Goal: Task Accomplishment & Management: Use online tool/utility

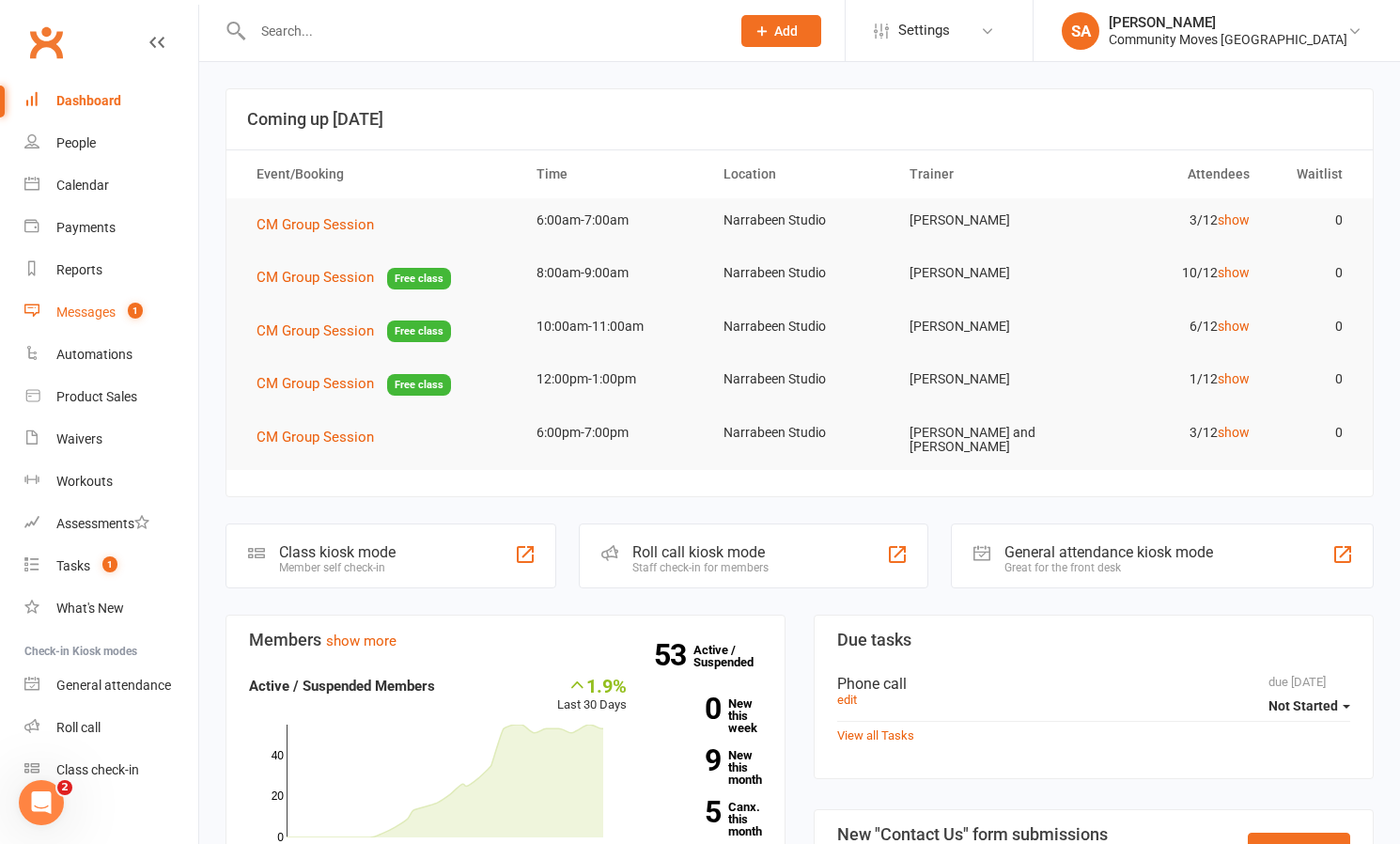
click at [90, 311] on div "Messages" at bounding box center [87, 312] width 60 height 15
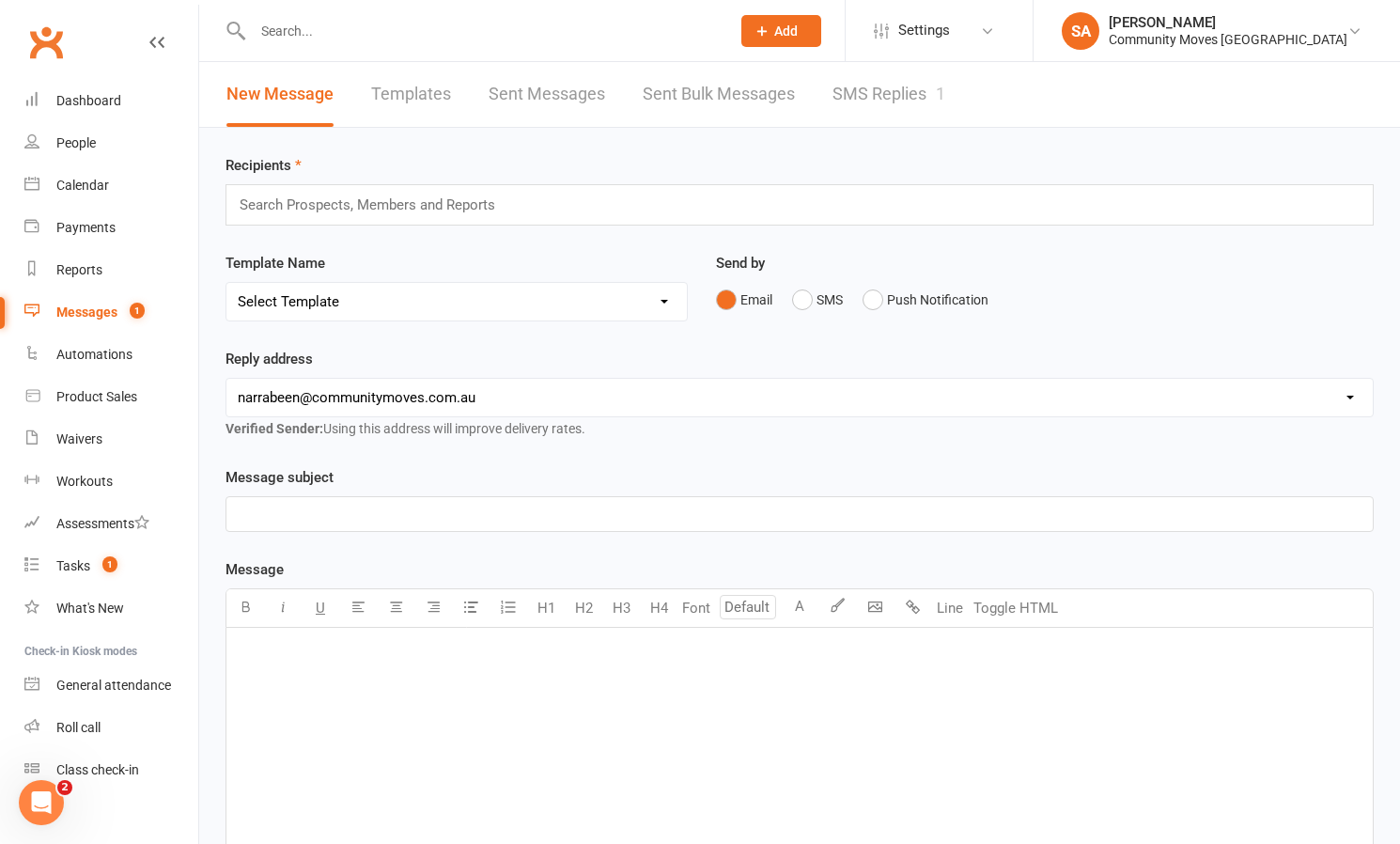
click at [872, 89] on link "SMS Replies 1" at bounding box center [888, 94] width 112 height 64
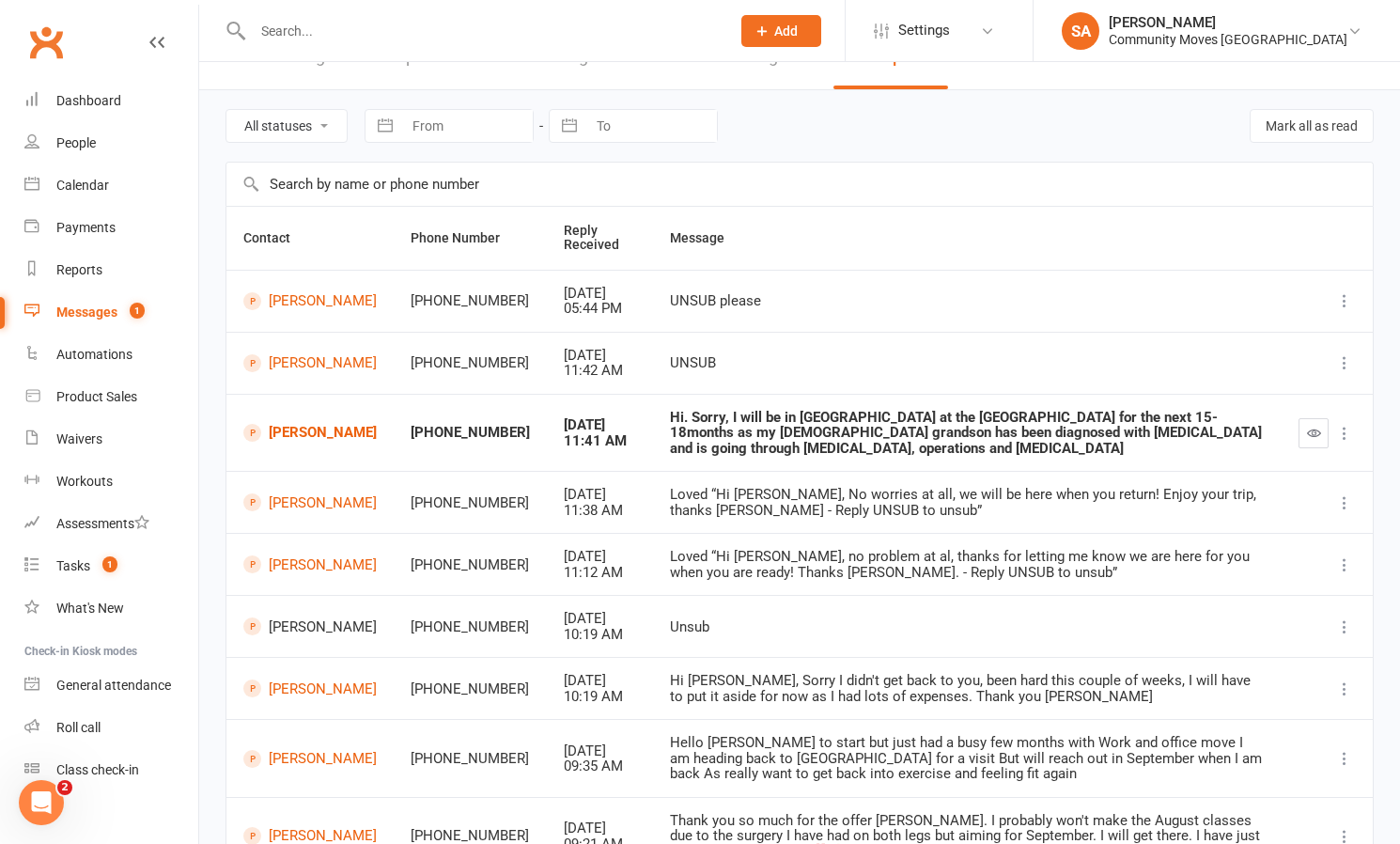
scroll to position [41, 0]
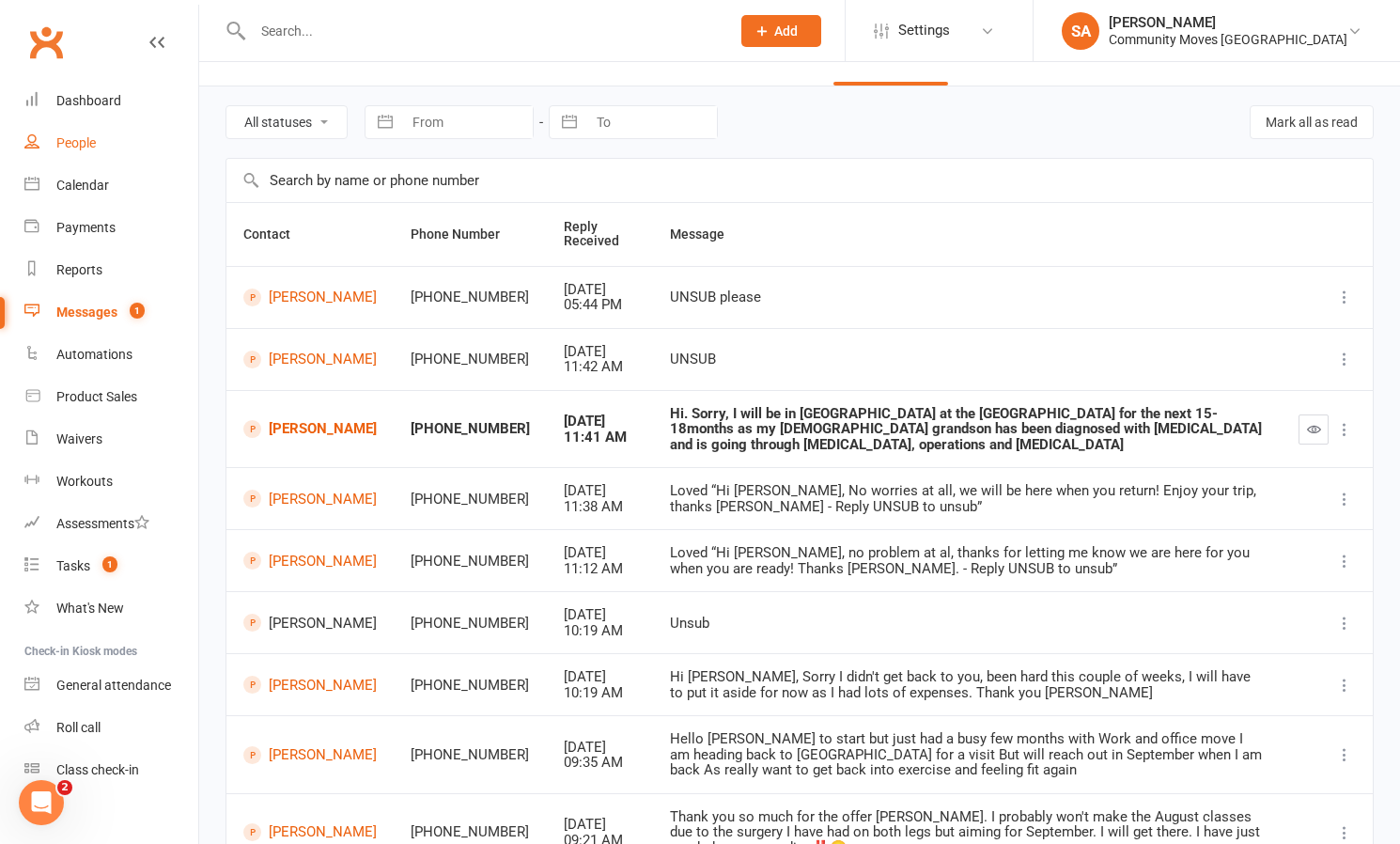
click at [80, 142] on div "People" at bounding box center [76, 143] width 39 height 15
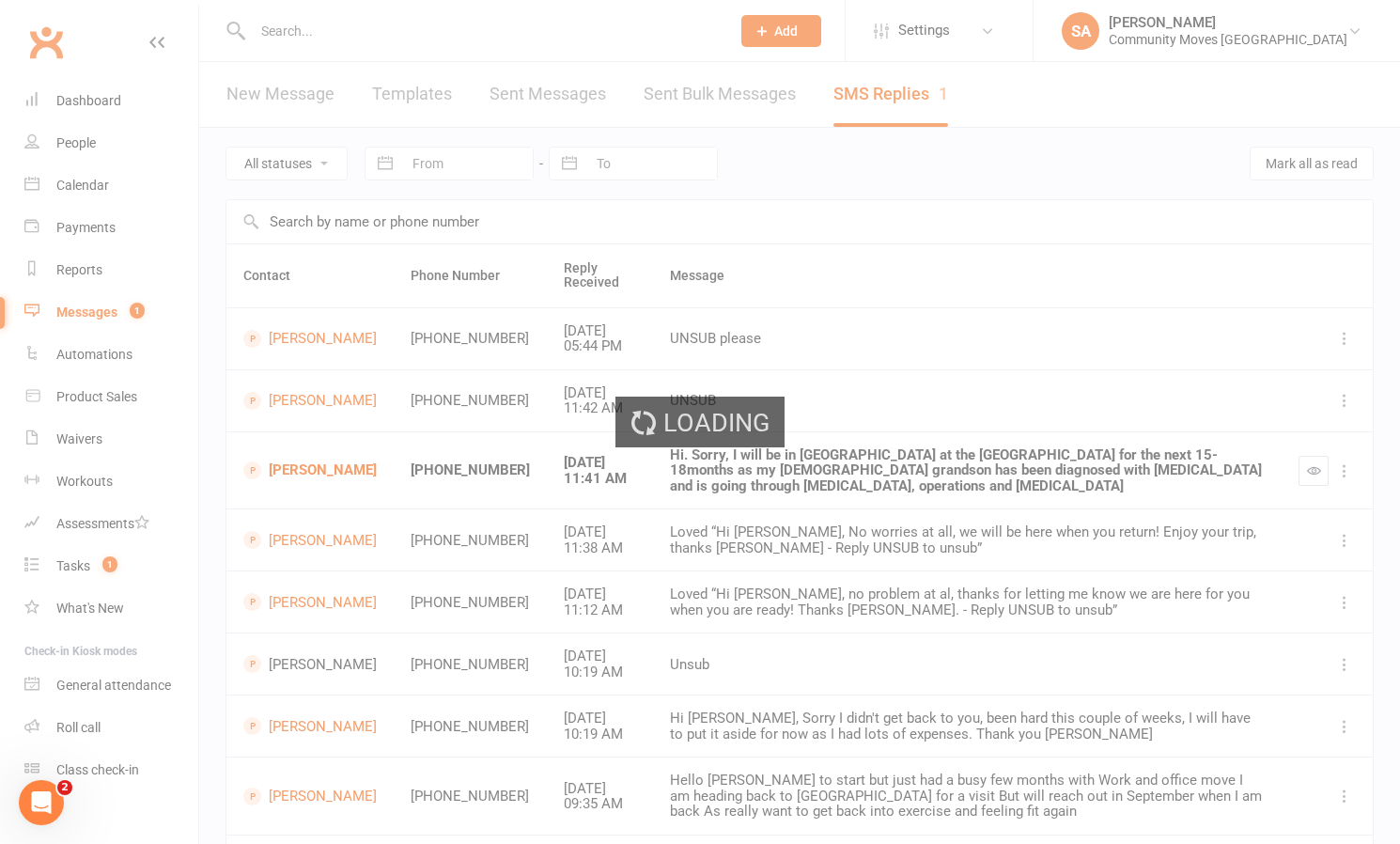
select select "100"
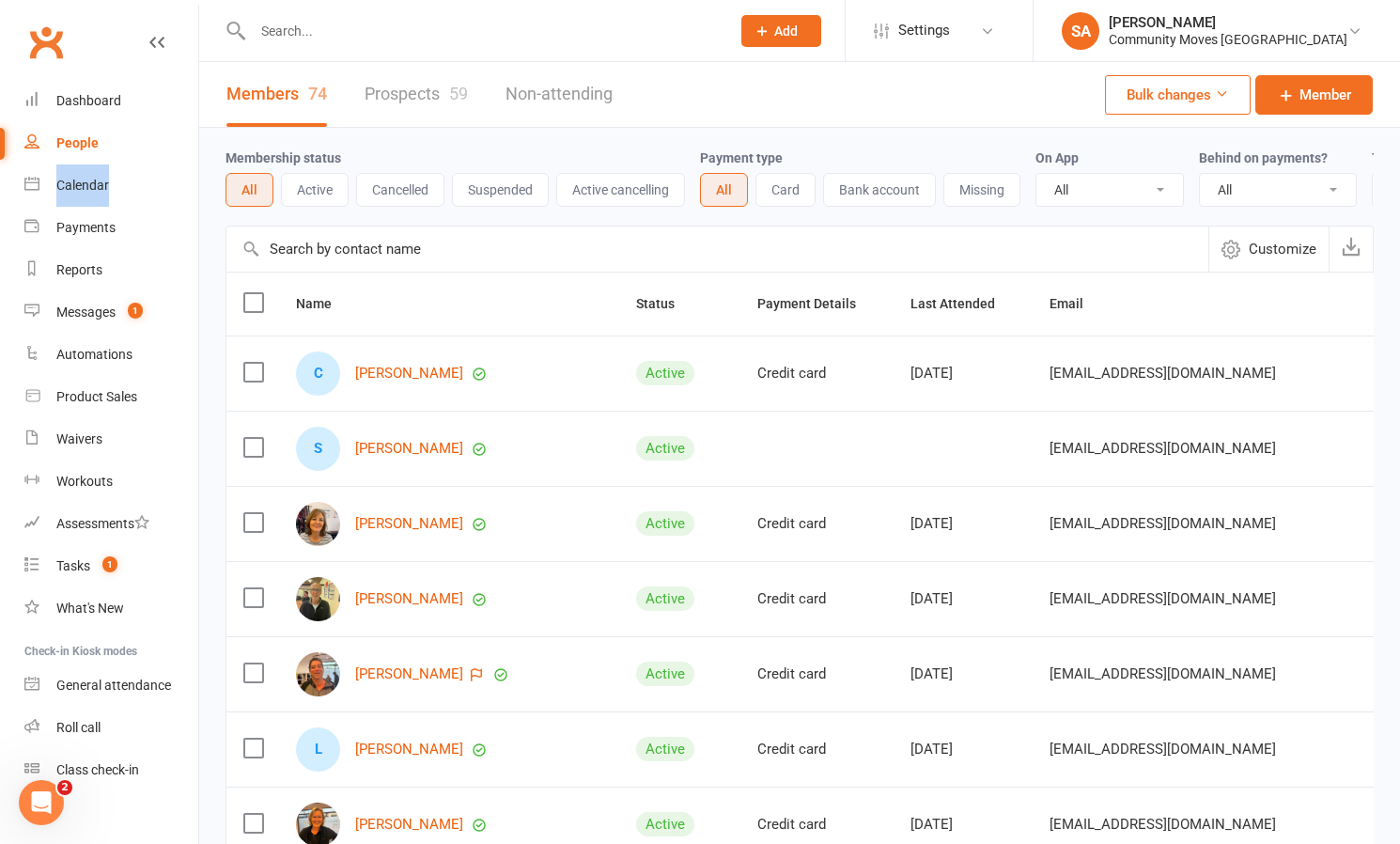
click at [76, 182] on div "Calendar" at bounding box center [83, 186] width 53 height 15
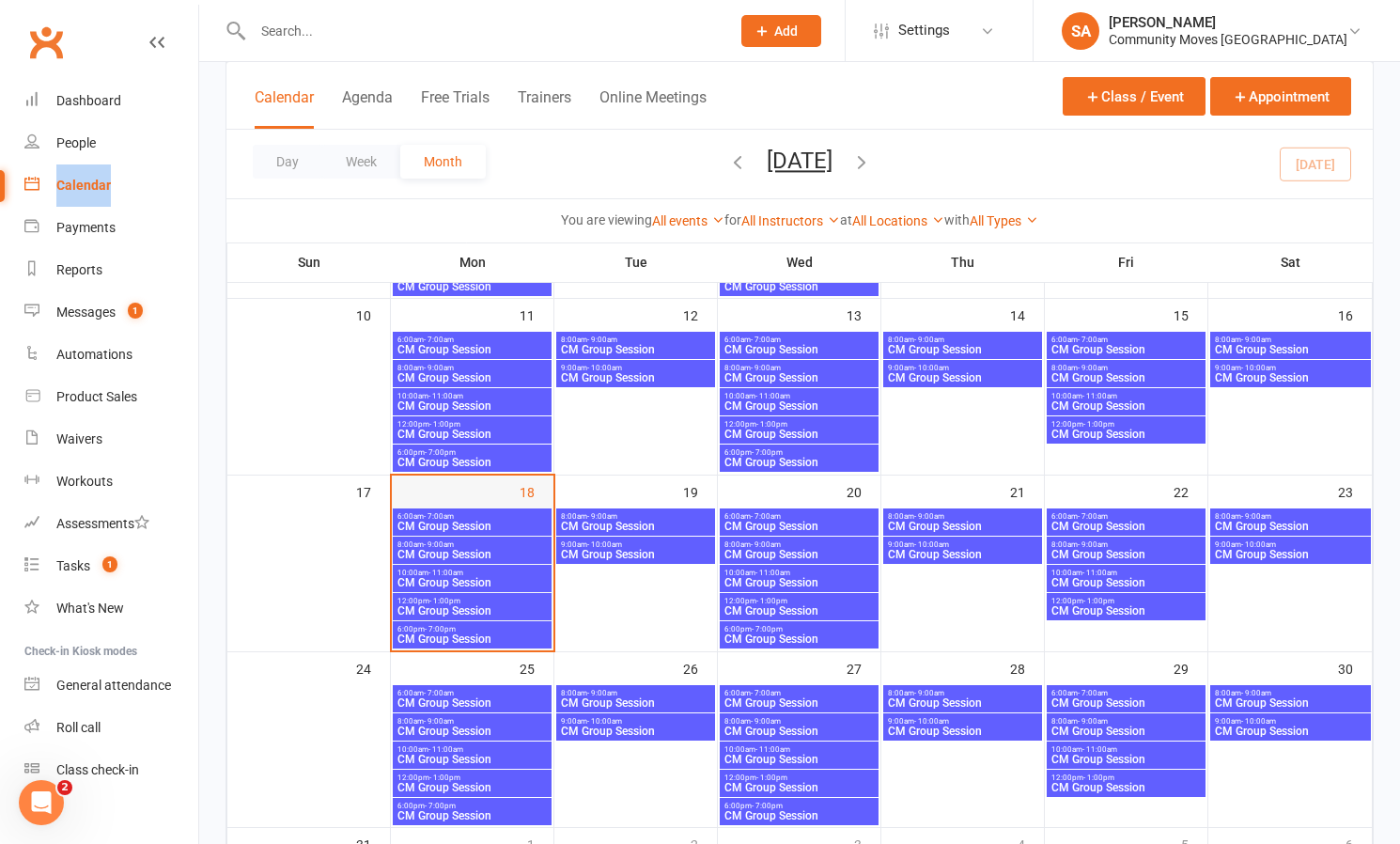
scroll to position [462, 0]
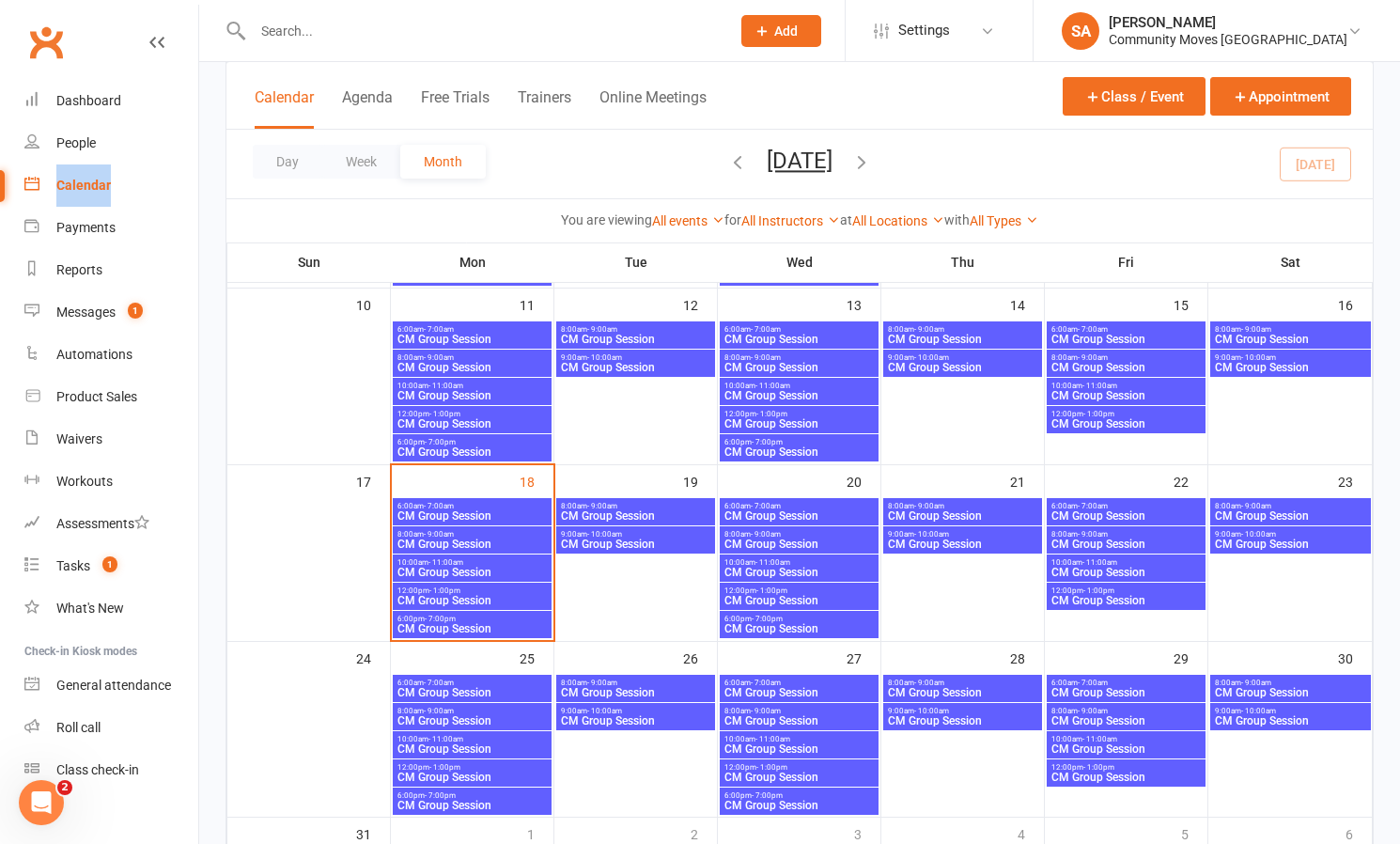
click at [459, 538] on span "CM Group Session" at bounding box center [471, 544] width 151 height 12
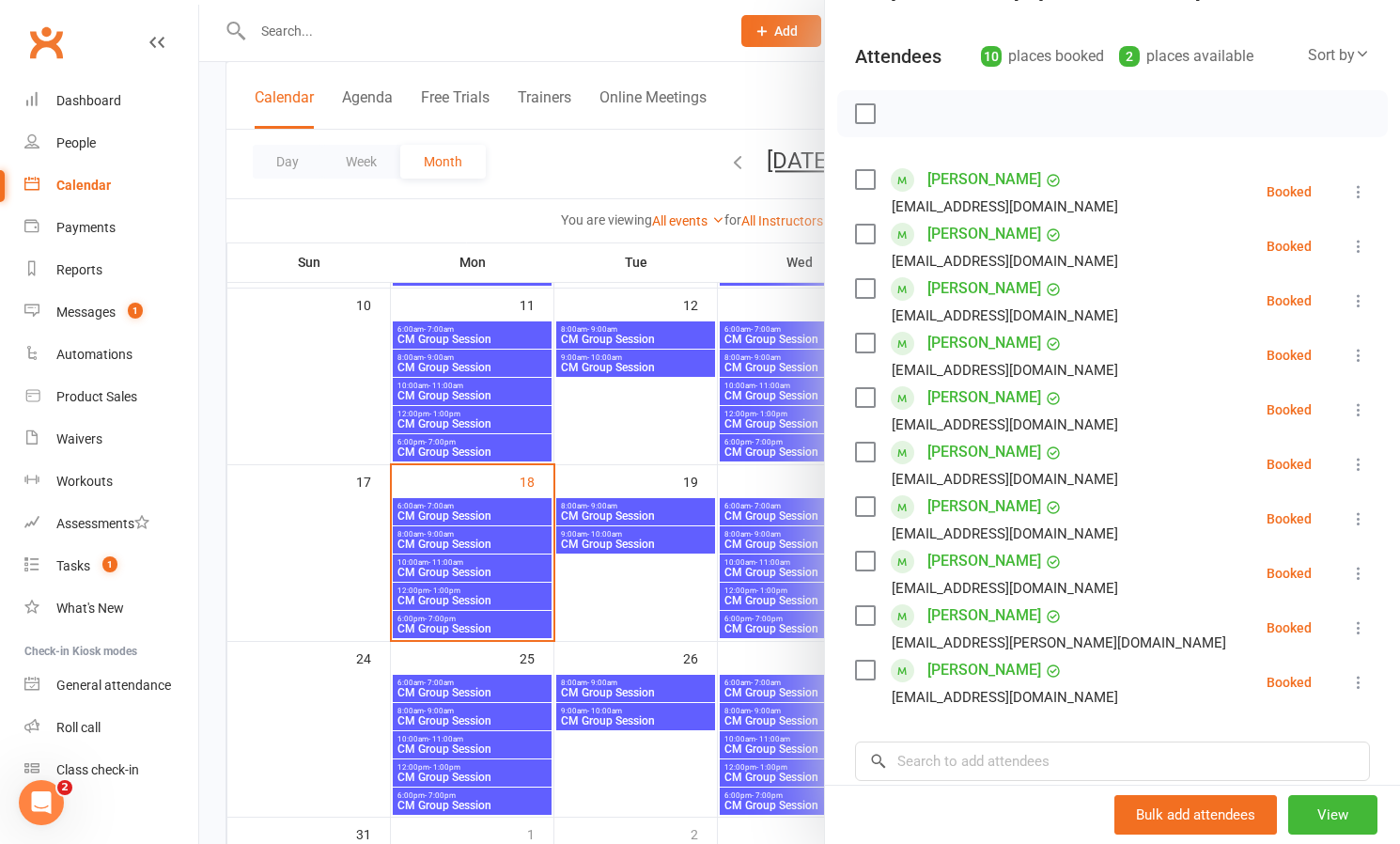
scroll to position [188, 0]
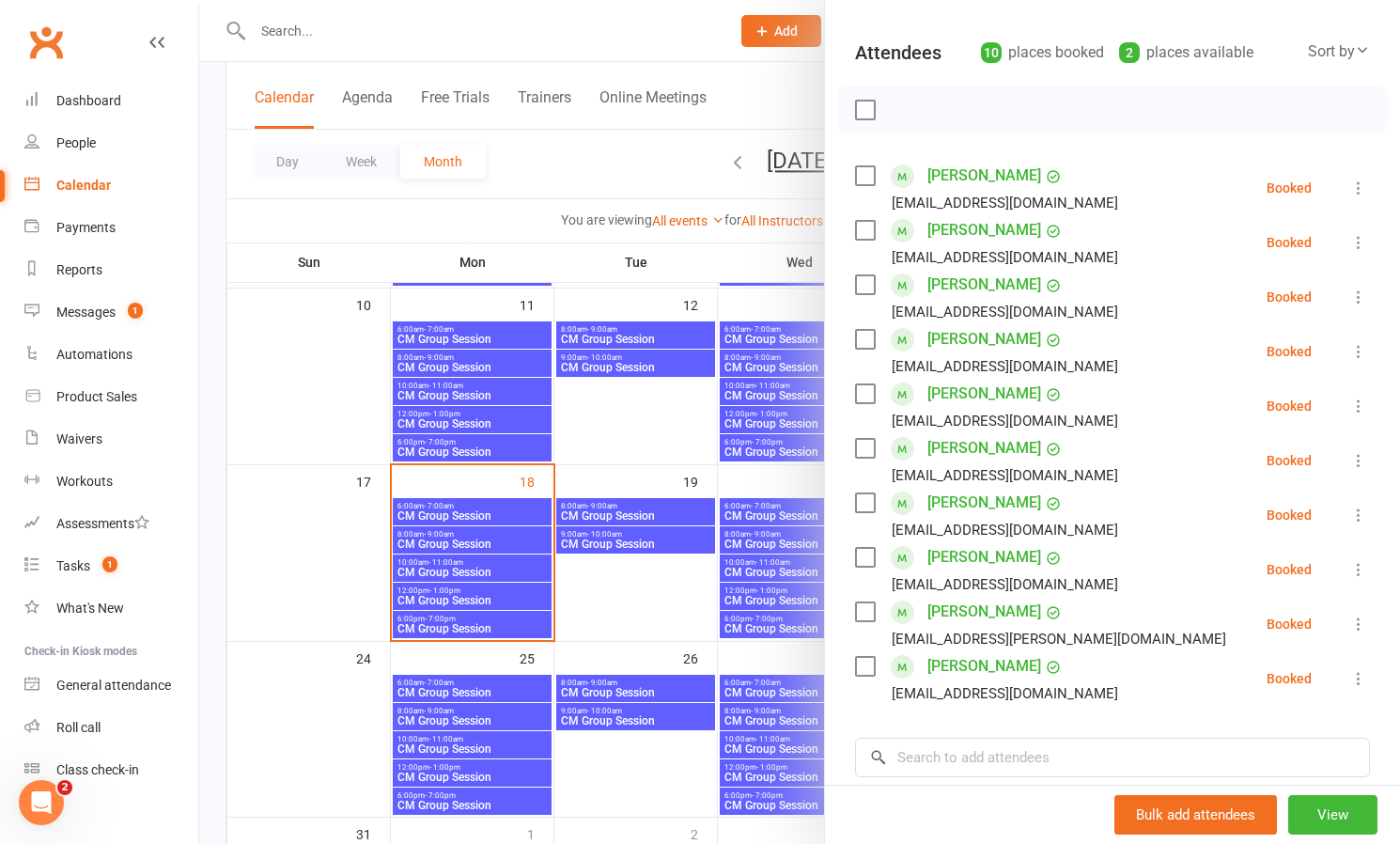
click at [459, 566] on div at bounding box center [799, 422] width 1201 height 844
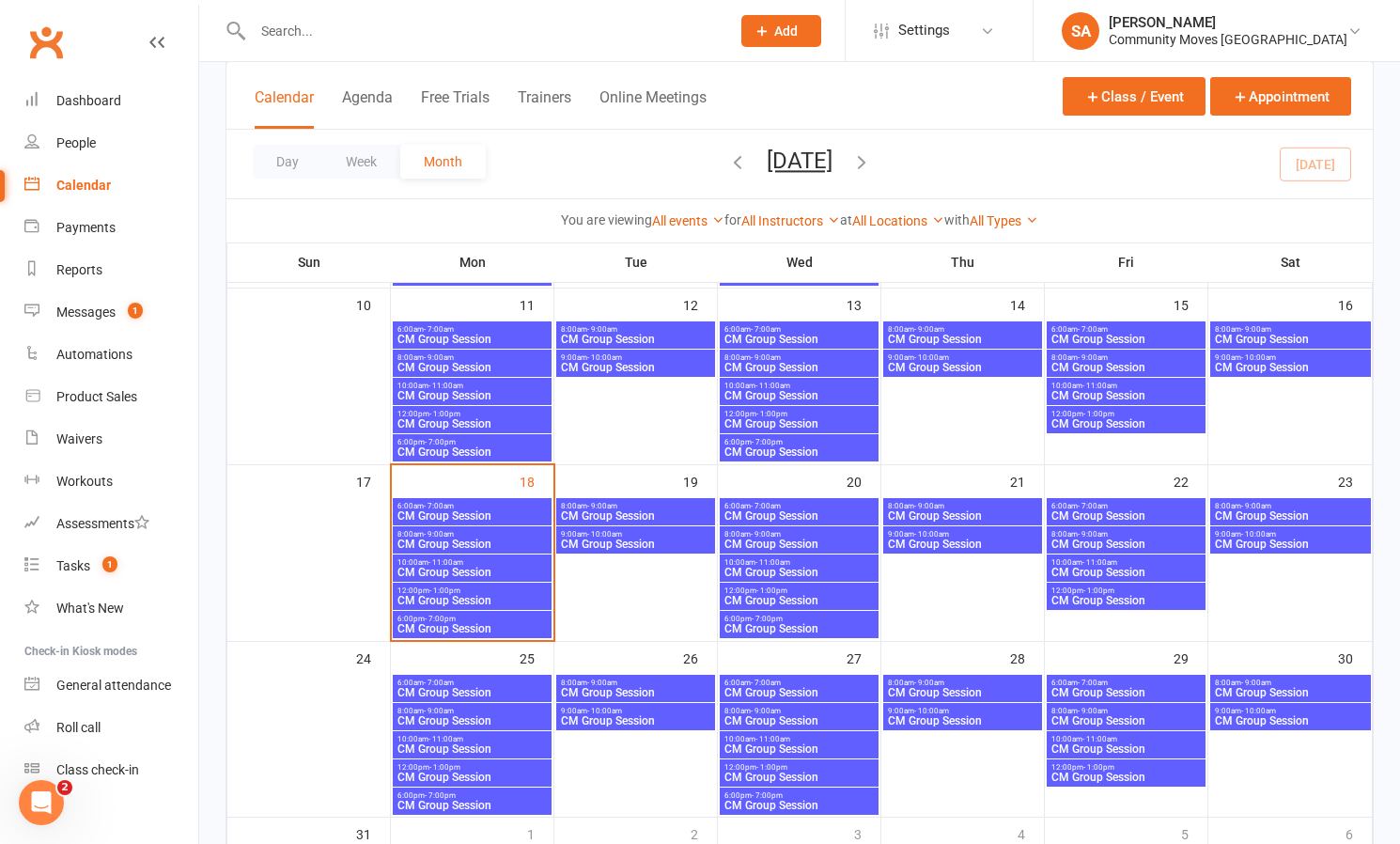
click at [459, 566] on span "CM Group Session" at bounding box center [471, 572] width 151 height 12
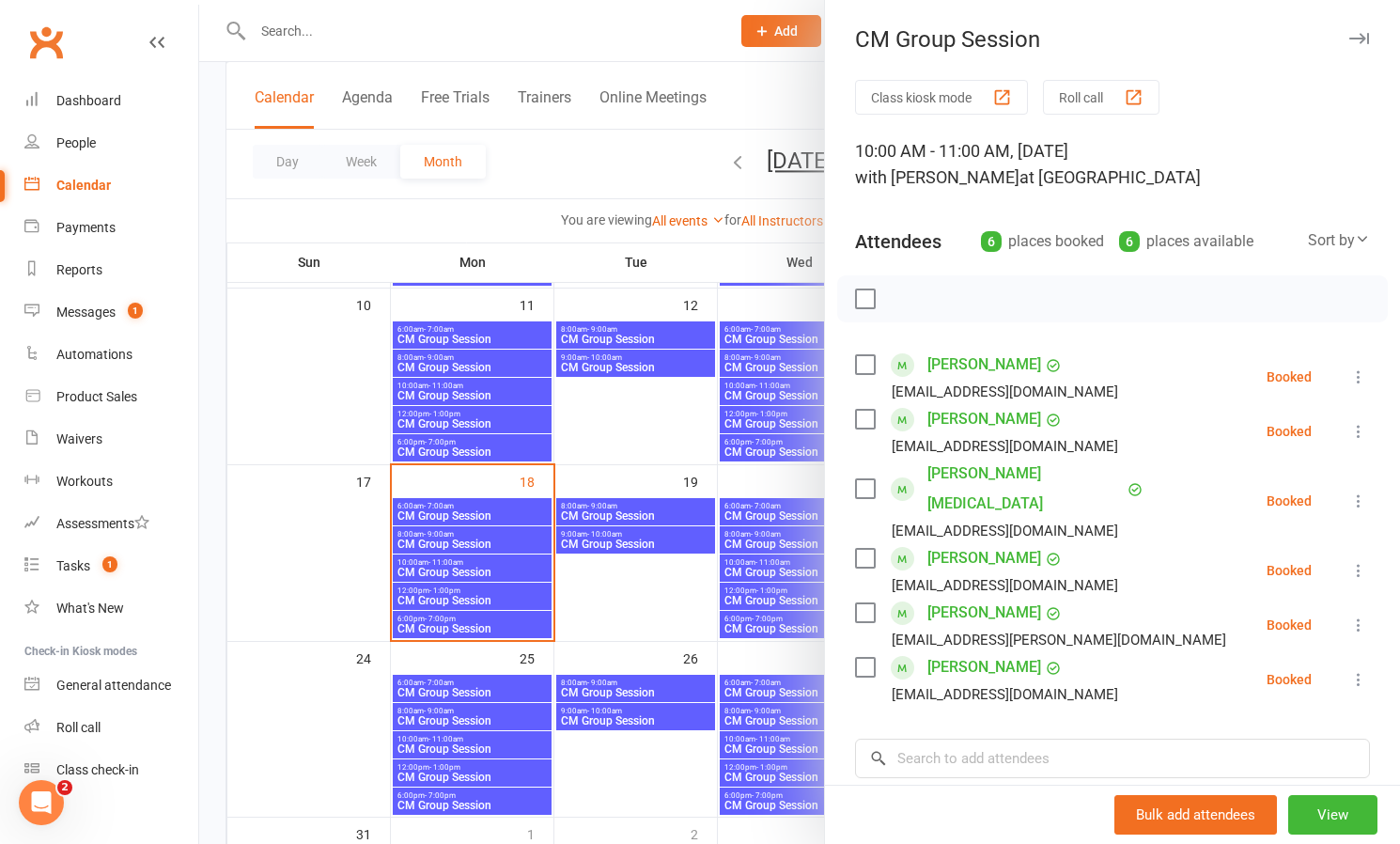
click at [936, 471] on link "[PERSON_NAME][MEDICAL_DATA]" at bounding box center [1025, 488] width 195 height 61
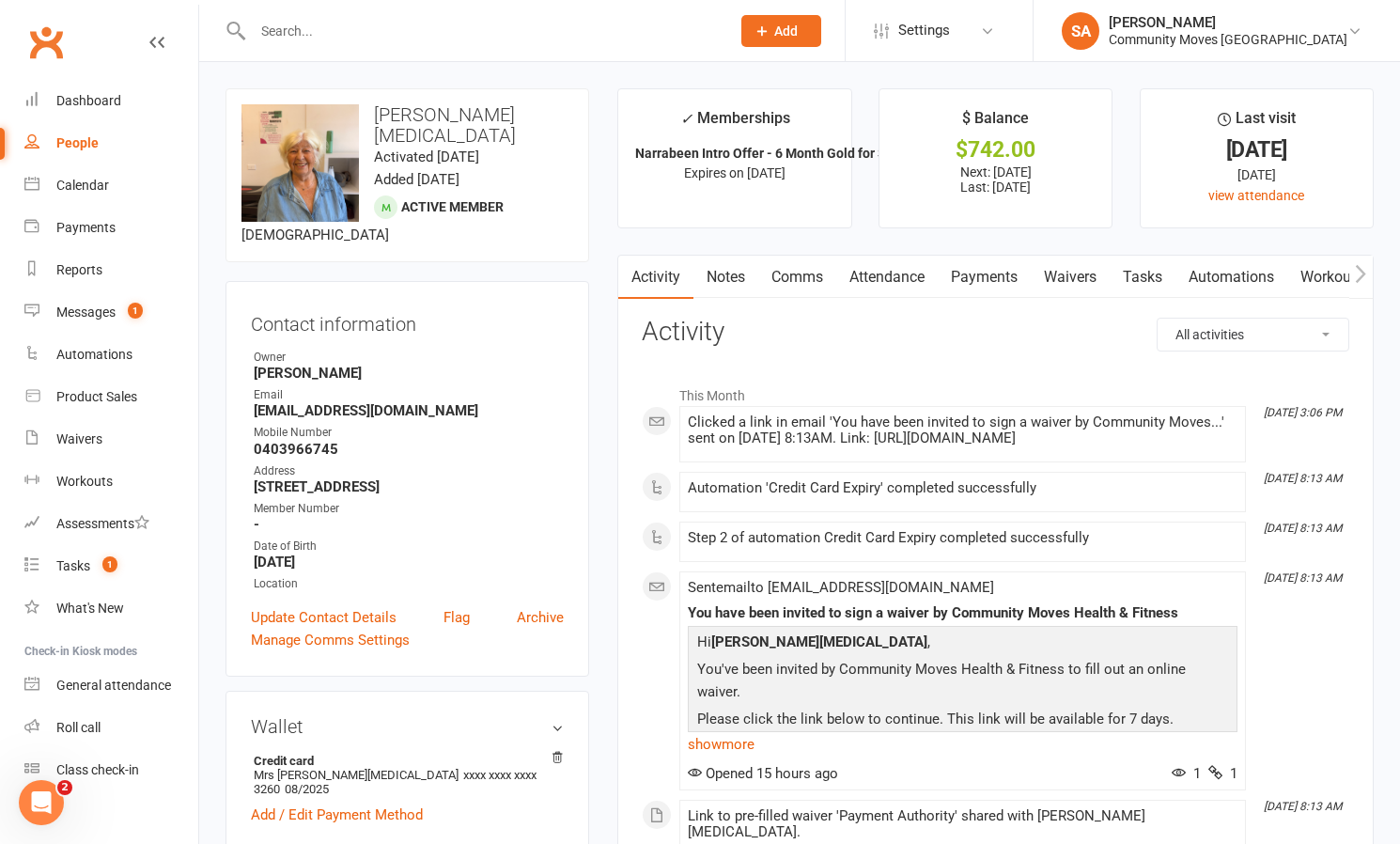
click at [995, 273] on link "Payments" at bounding box center [984, 277] width 93 height 43
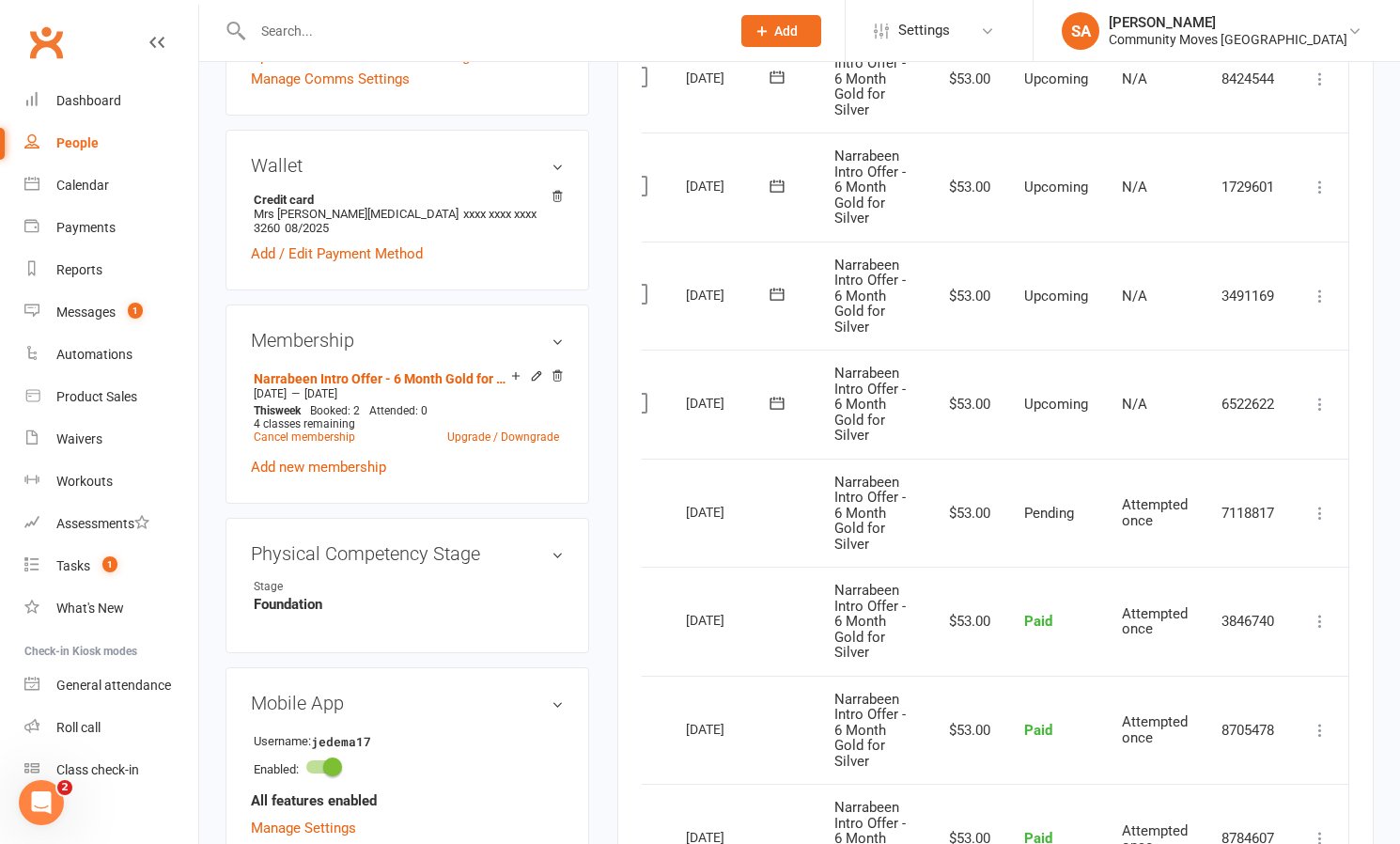
scroll to position [0, 34]
click at [1322, 395] on icon at bounding box center [1321, 405] width 19 height 19
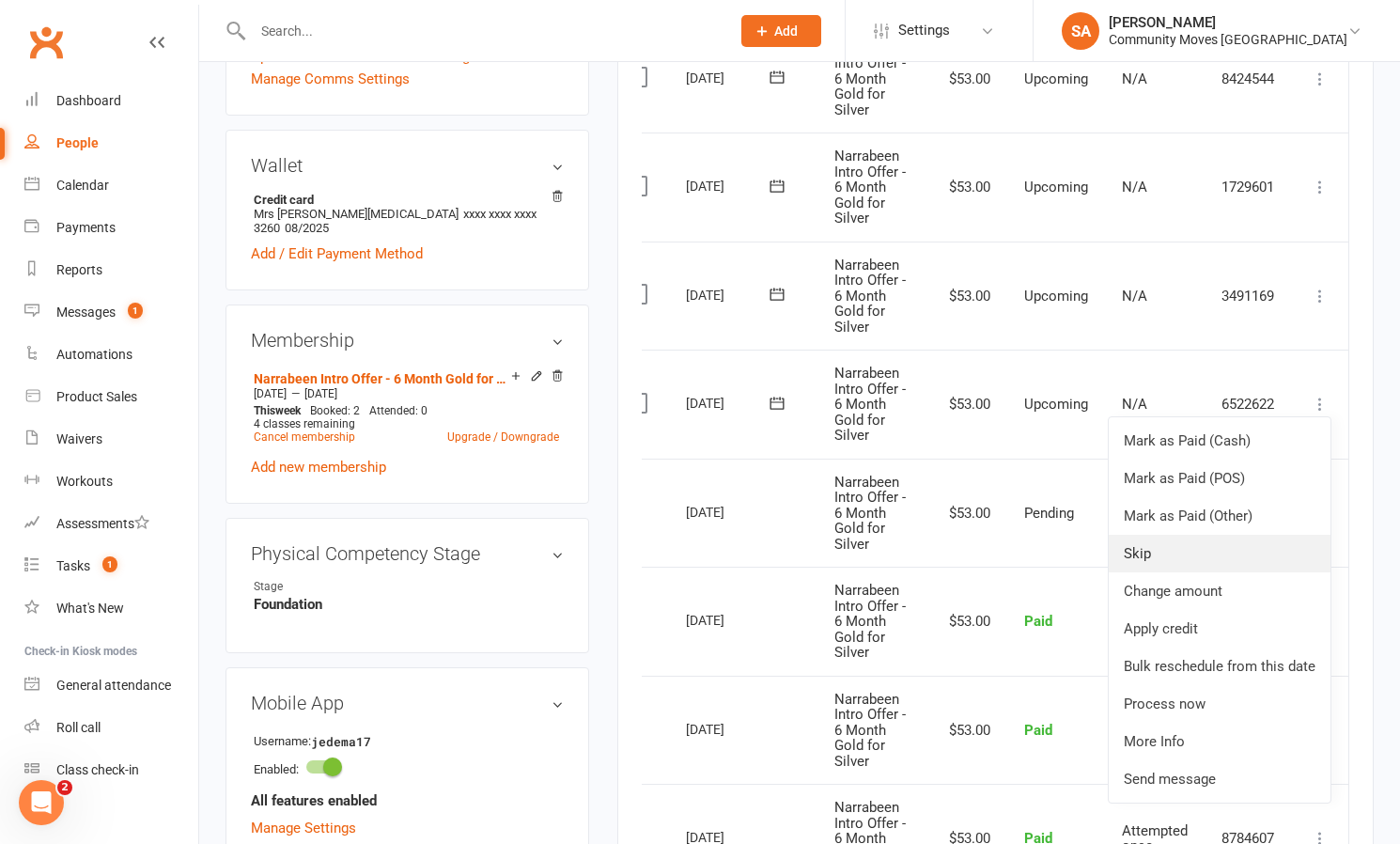
click at [1139, 544] on link "Skip" at bounding box center [1219, 553] width 222 height 37
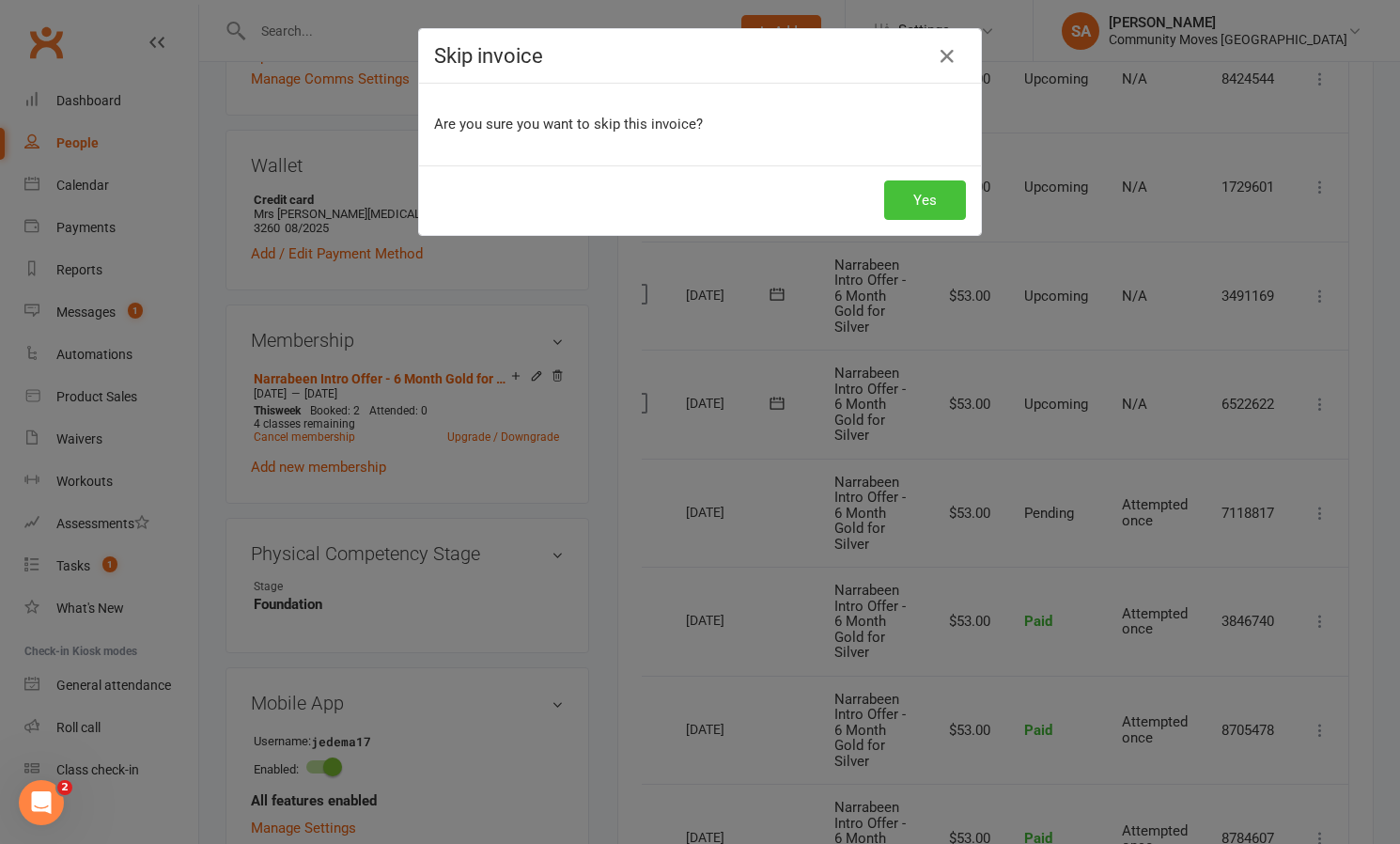
click at [927, 203] on button "Yes" at bounding box center [925, 200] width 82 height 39
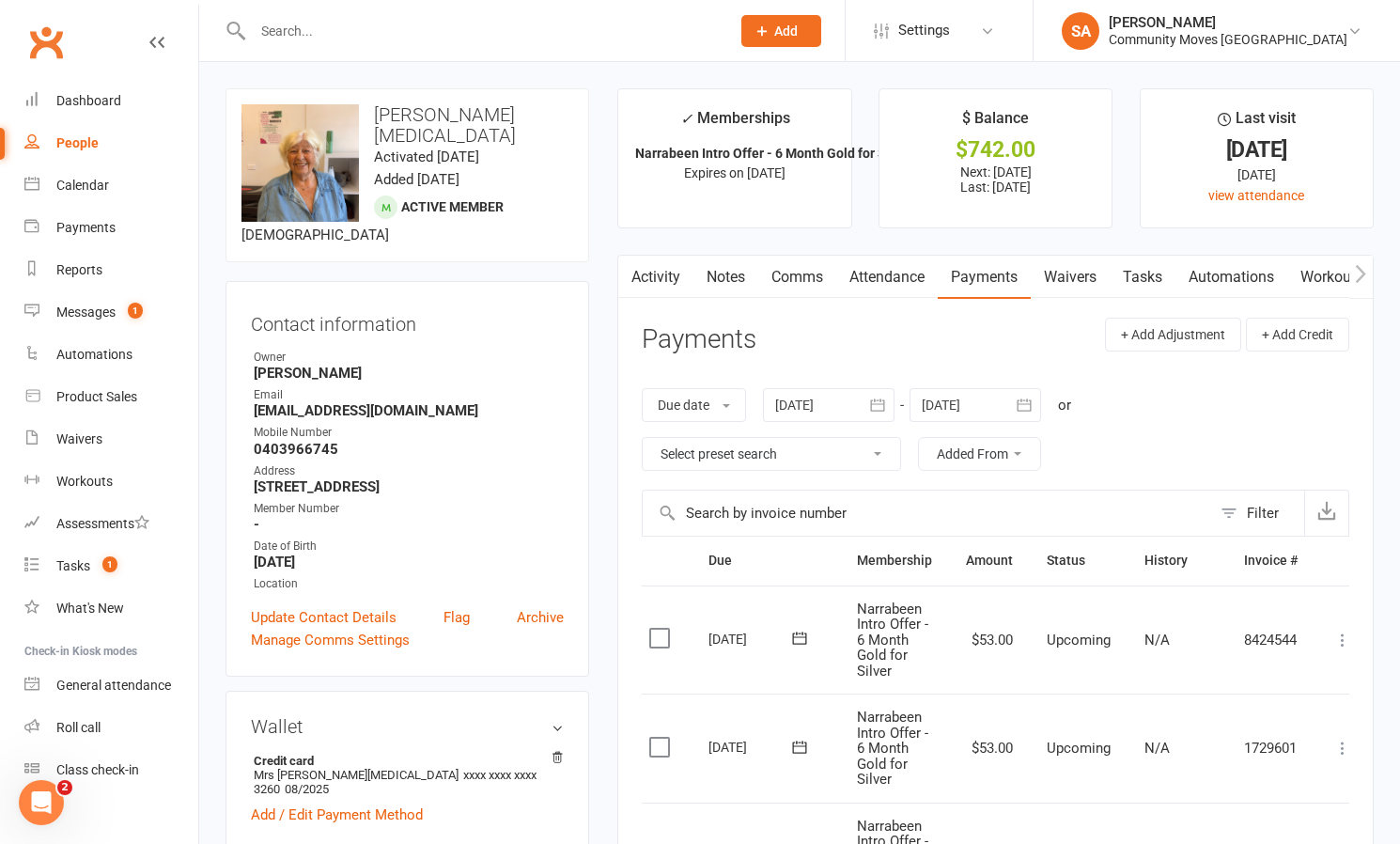
scroll to position [0, 0]
click at [81, 311] on div "Messages" at bounding box center [87, 312] width 60 height 15
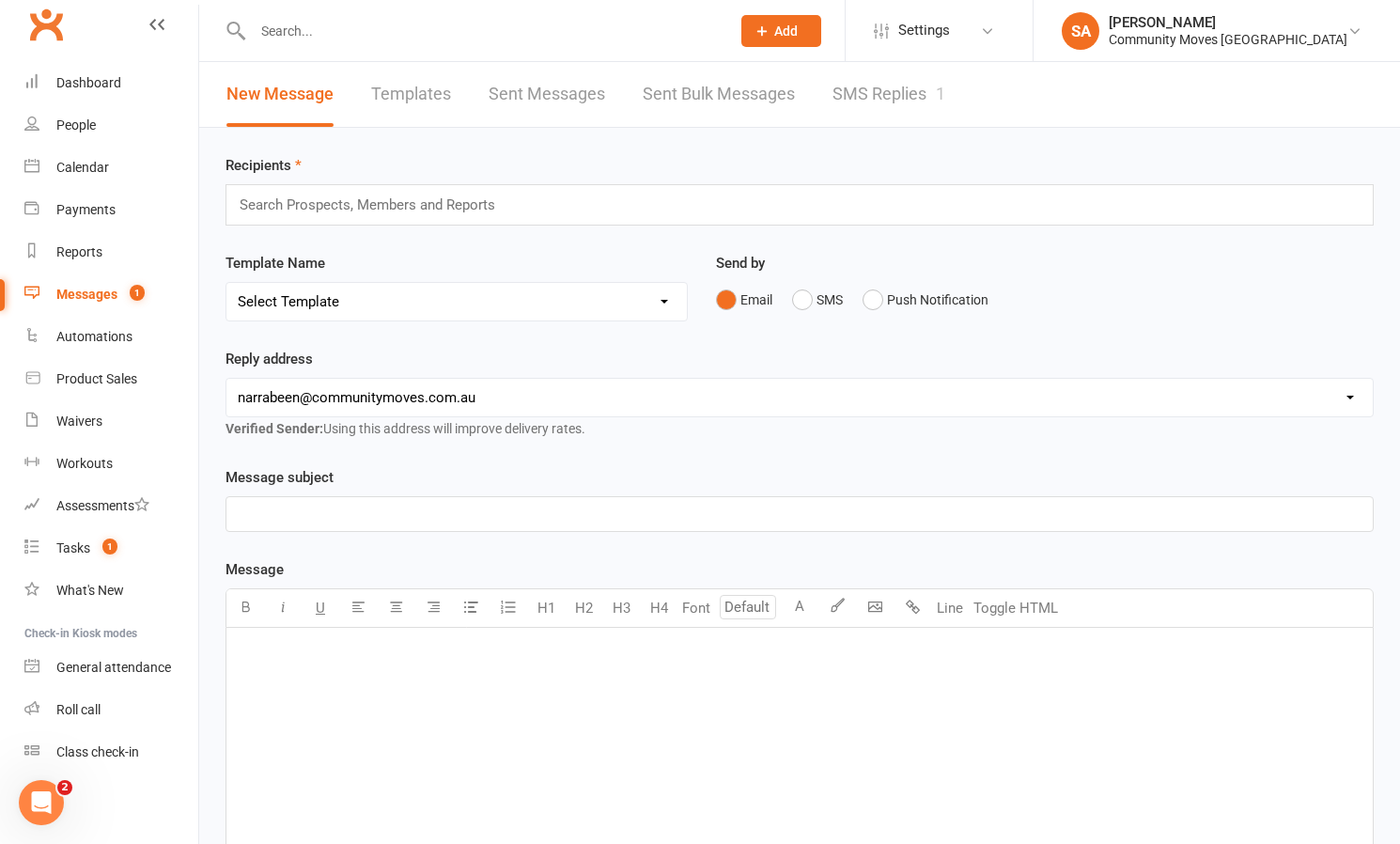
scroll to position [18, 0]
click at [900, 90] on link "SMS Replies 1" at bounding box center [888, 94] width 112 height 64
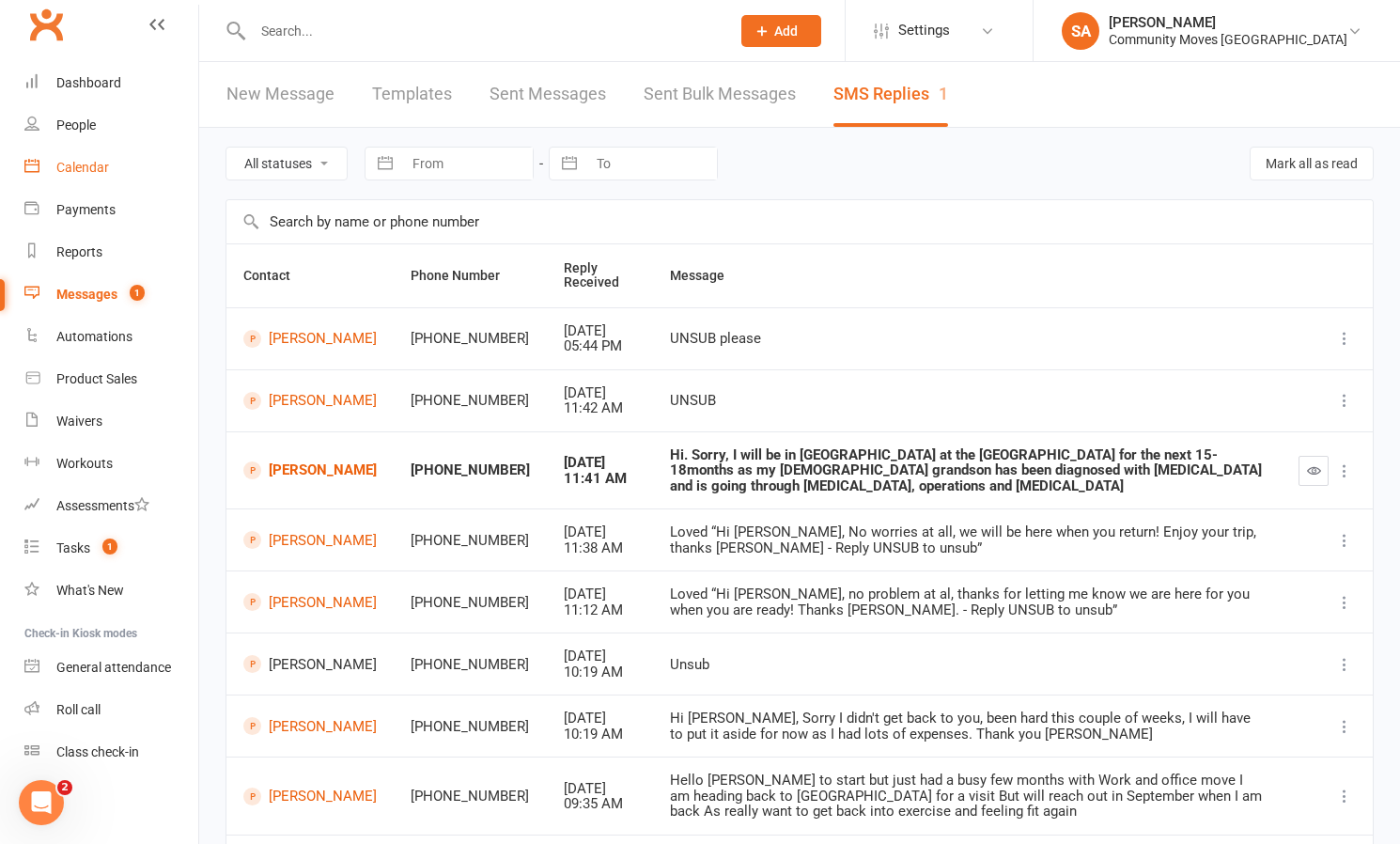
click at [87, 159] on link "Calendar" at bounding box center [111, 167] width 174 height 42
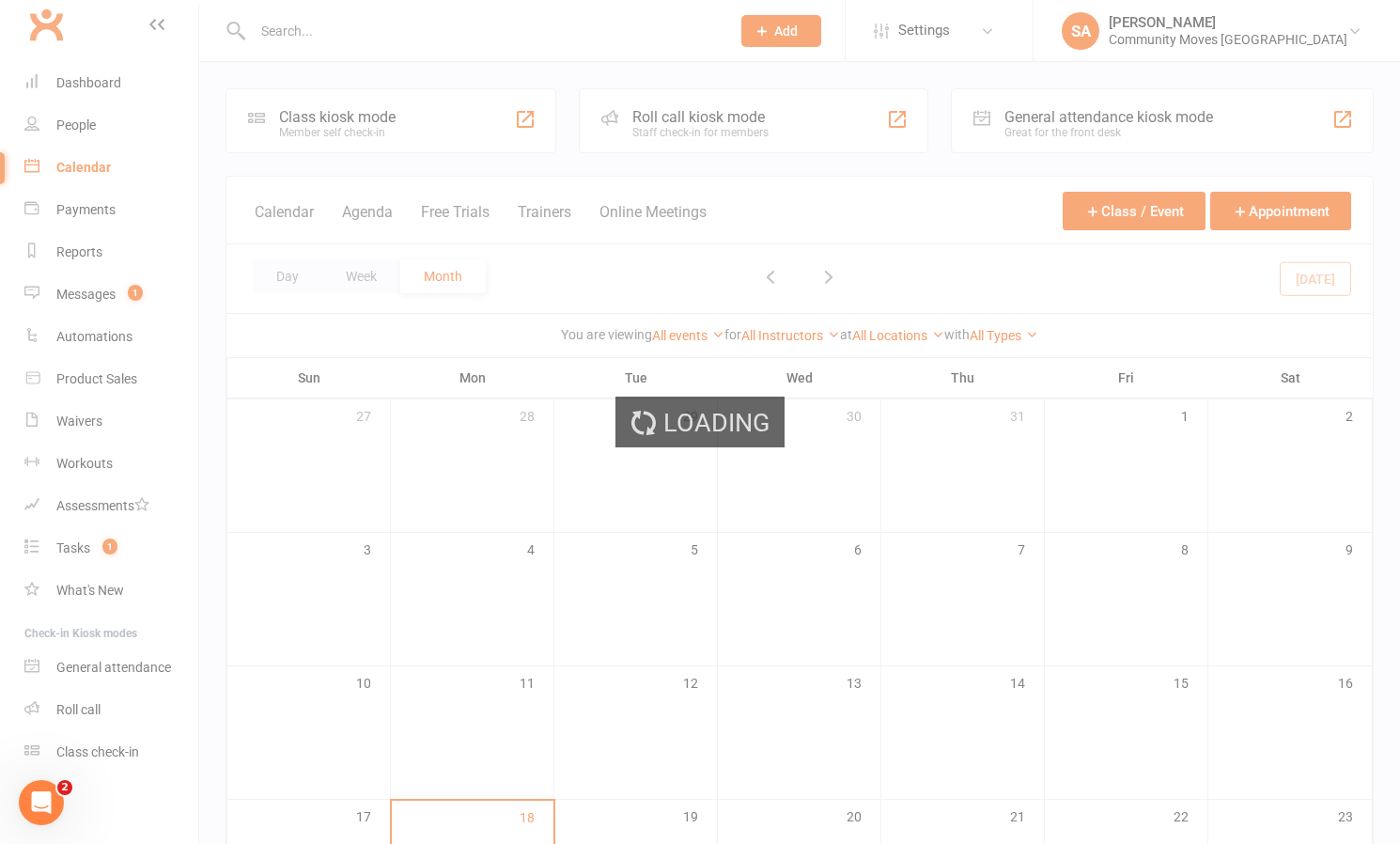
click at [93, 166] on div "Loading" at bounding box center [700, 422] width 1400 height 844
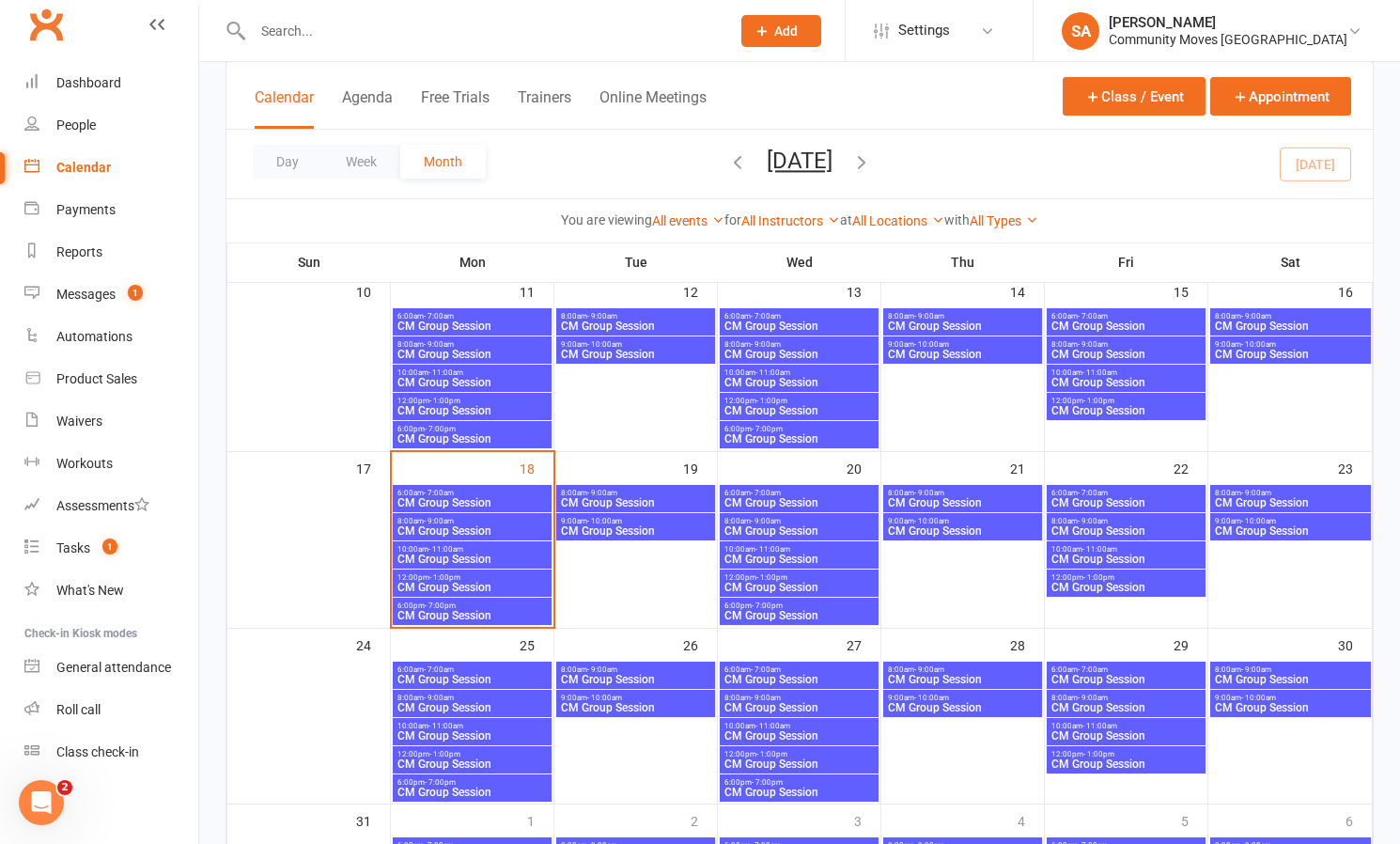
scroll to position [499, 0]
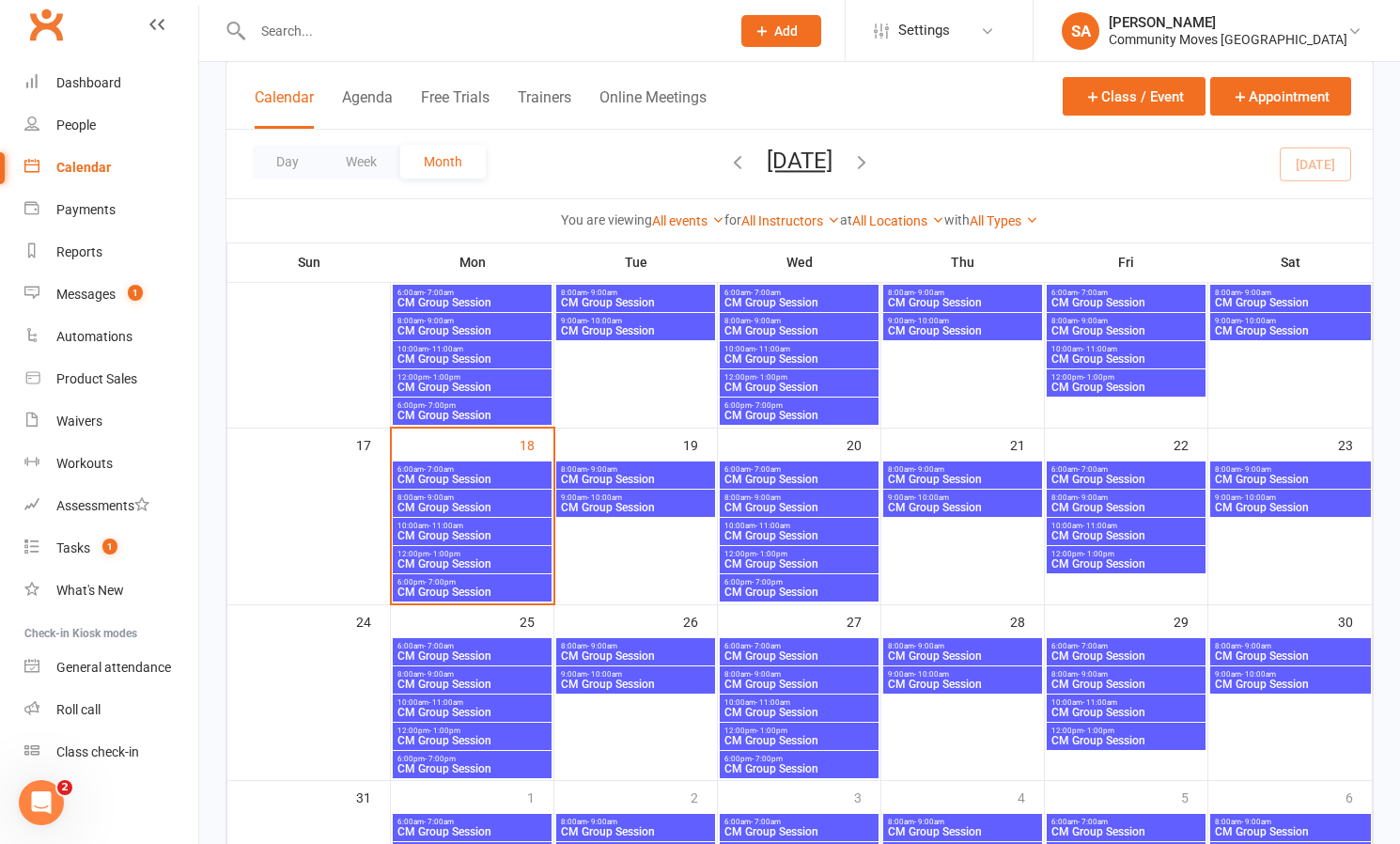
click at [440, 476] on span "CM Group Session" at bounding box center [471, 480] width 151 height 12
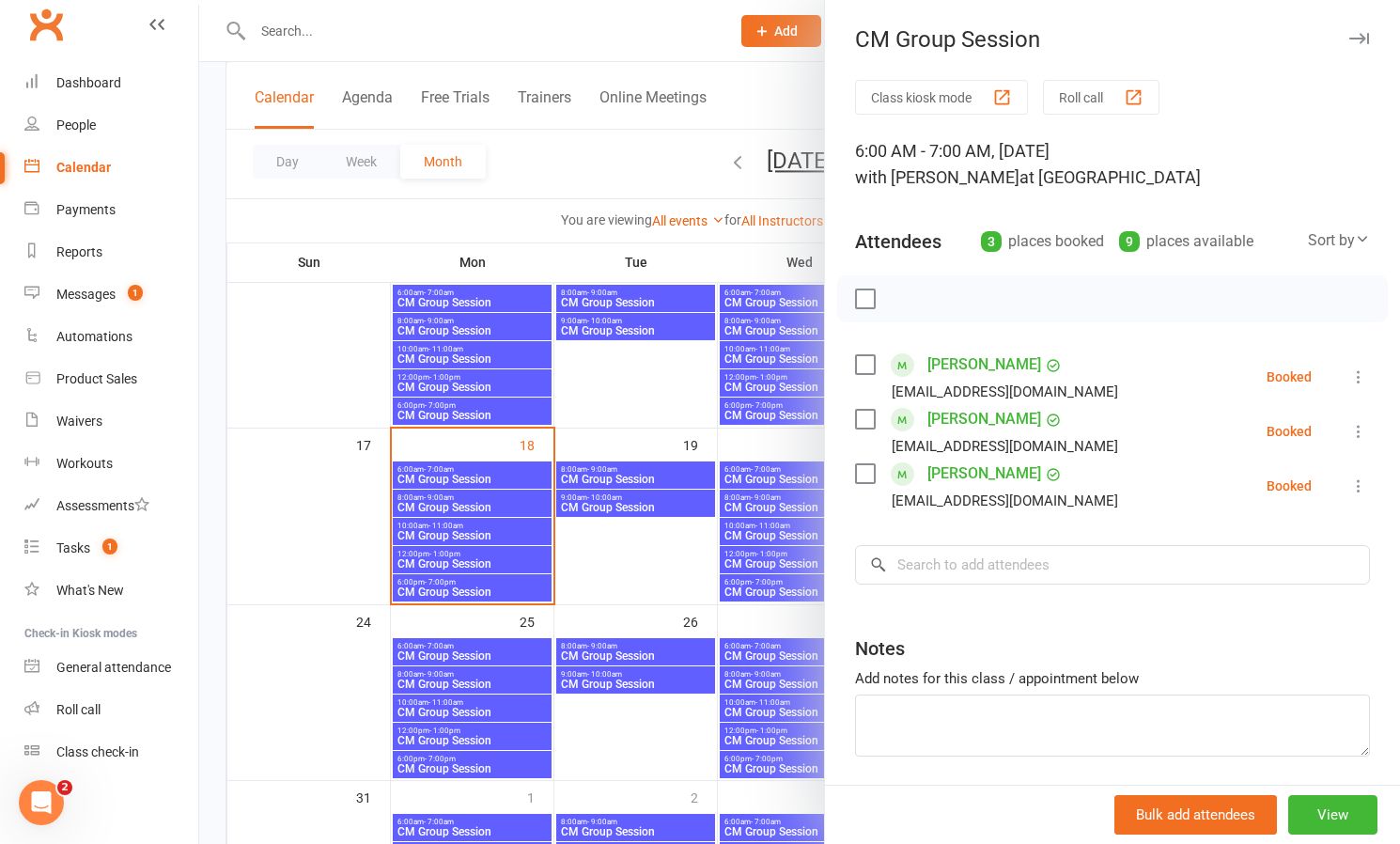
click at [1361, 429] on icon at bounding box center [1360, 432] width 19 height 19
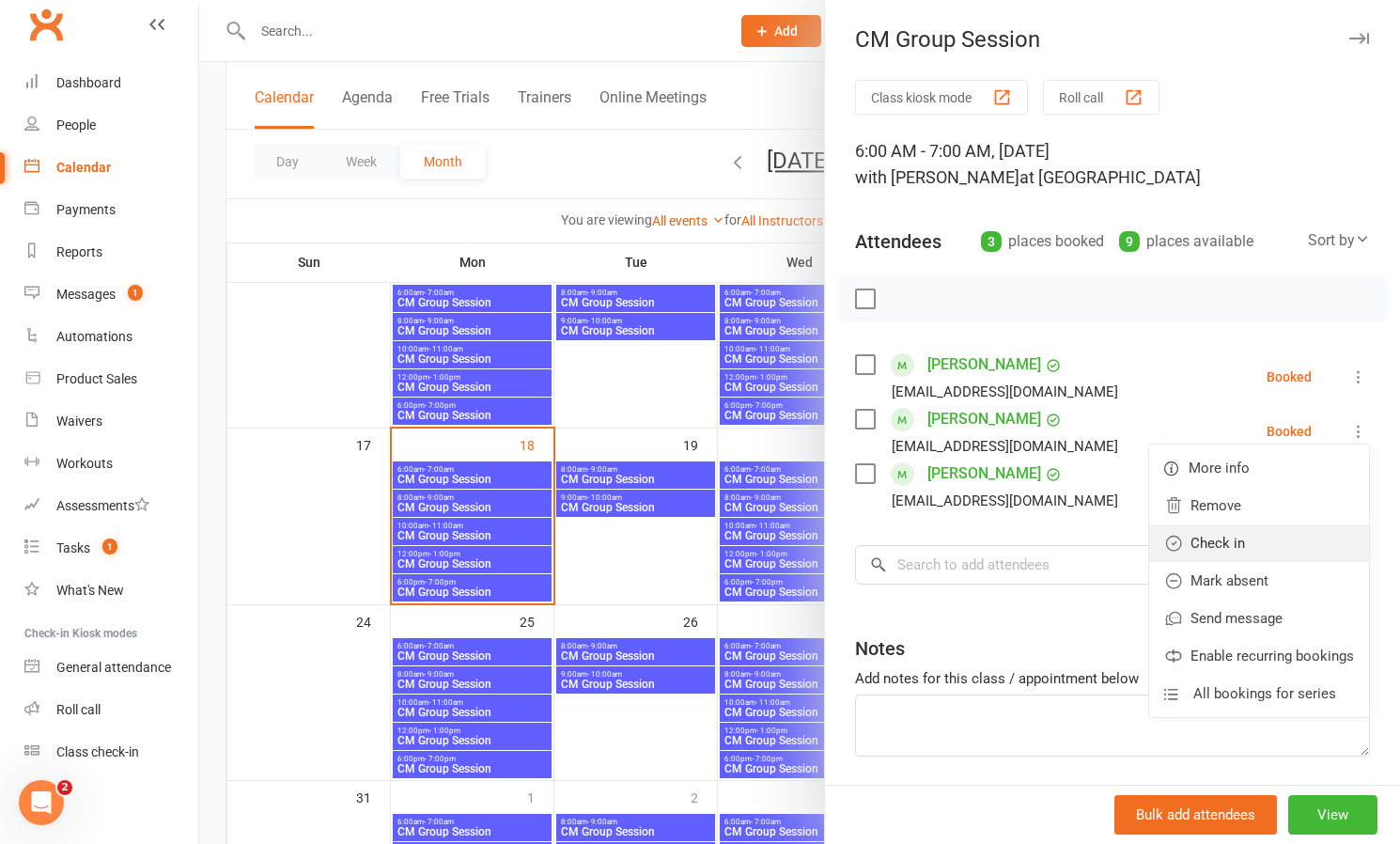
click at [1224, 544] on link "Check in" at bounding box center [1259, 542] width 220 height 37
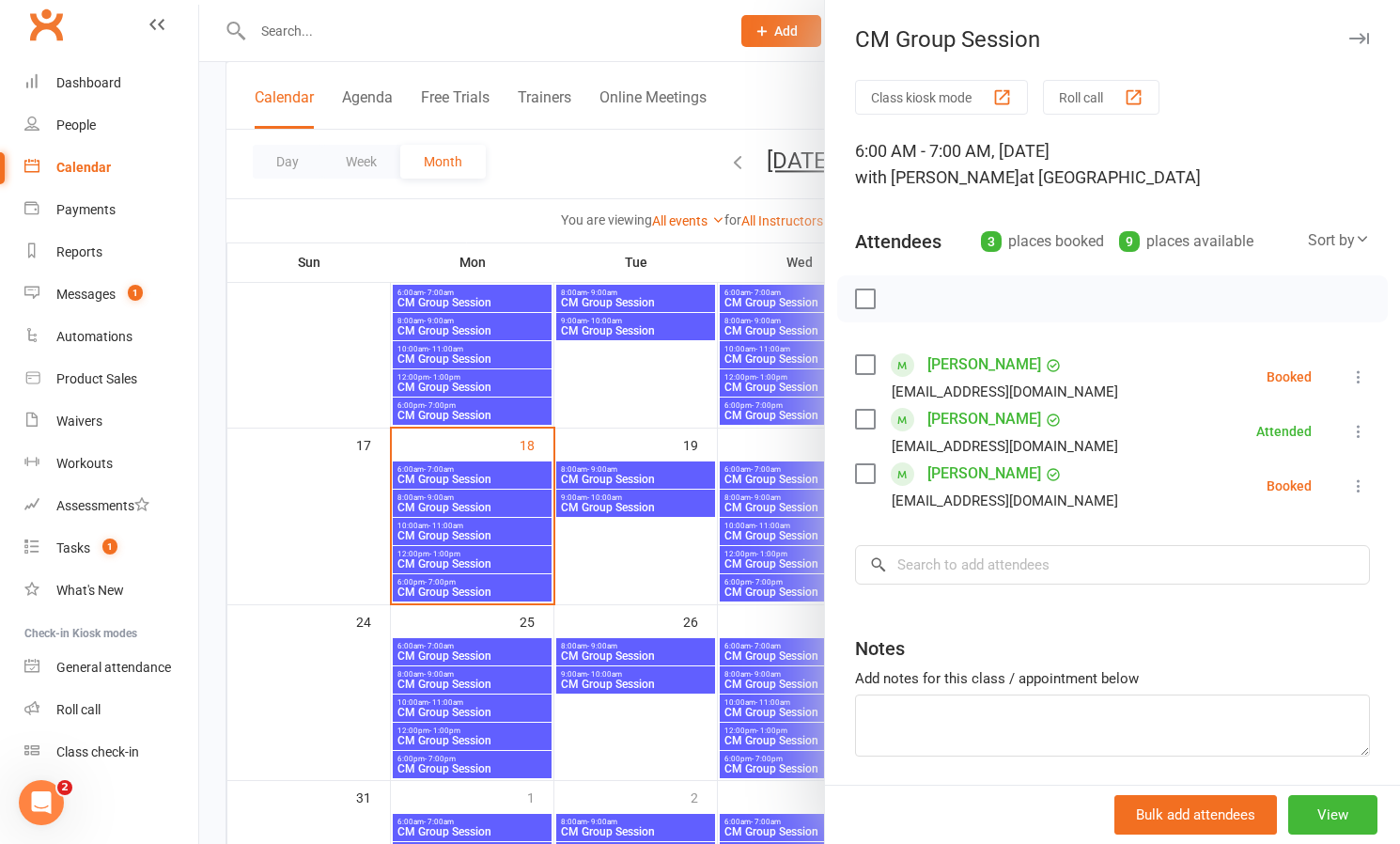
click at [1355, 483] on icon at bounding box center [1360, 486] width 19 height 19
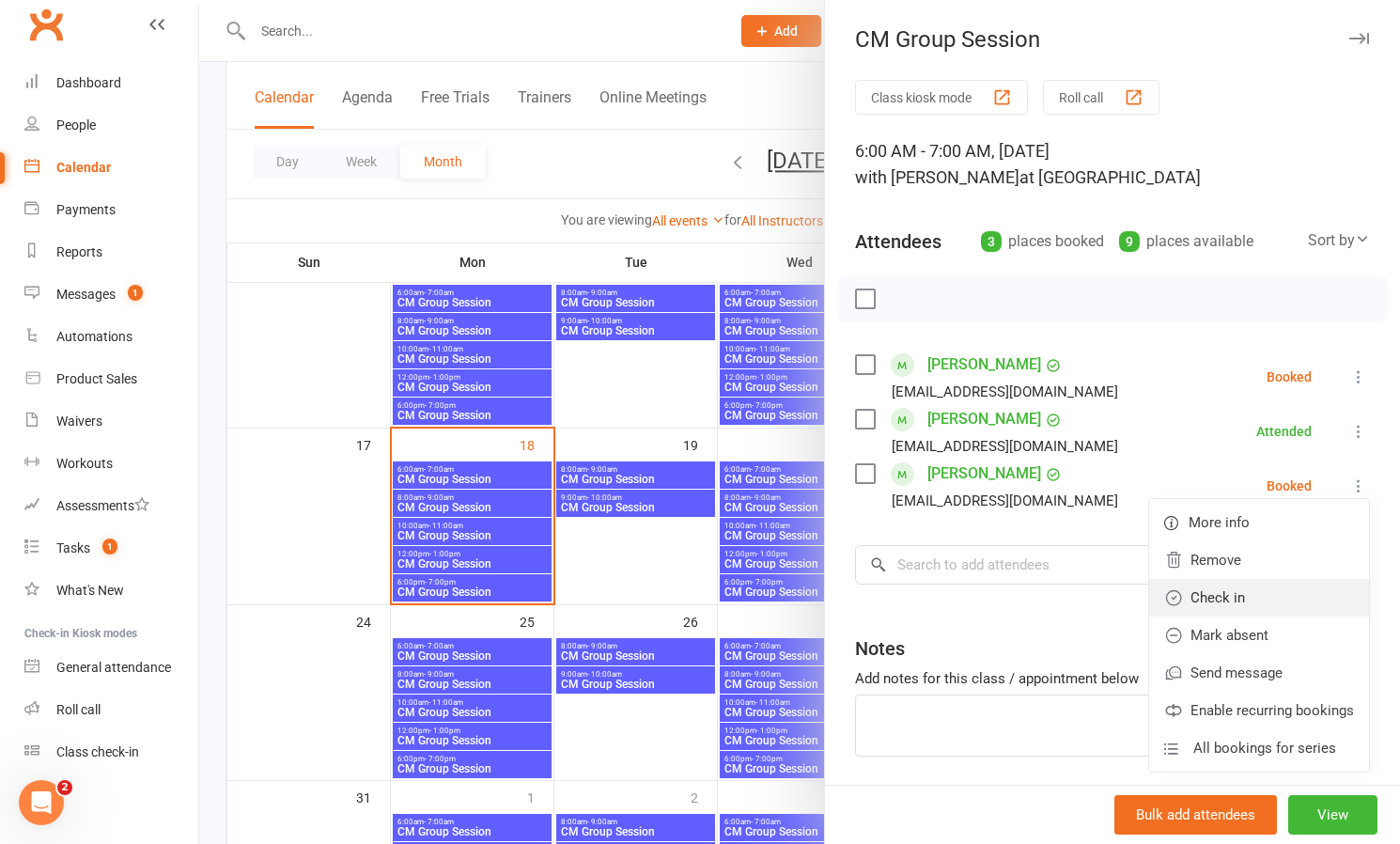
click at [1202, 593] on link "Check in" at bounding box center [1259, 597] width 220 height 37
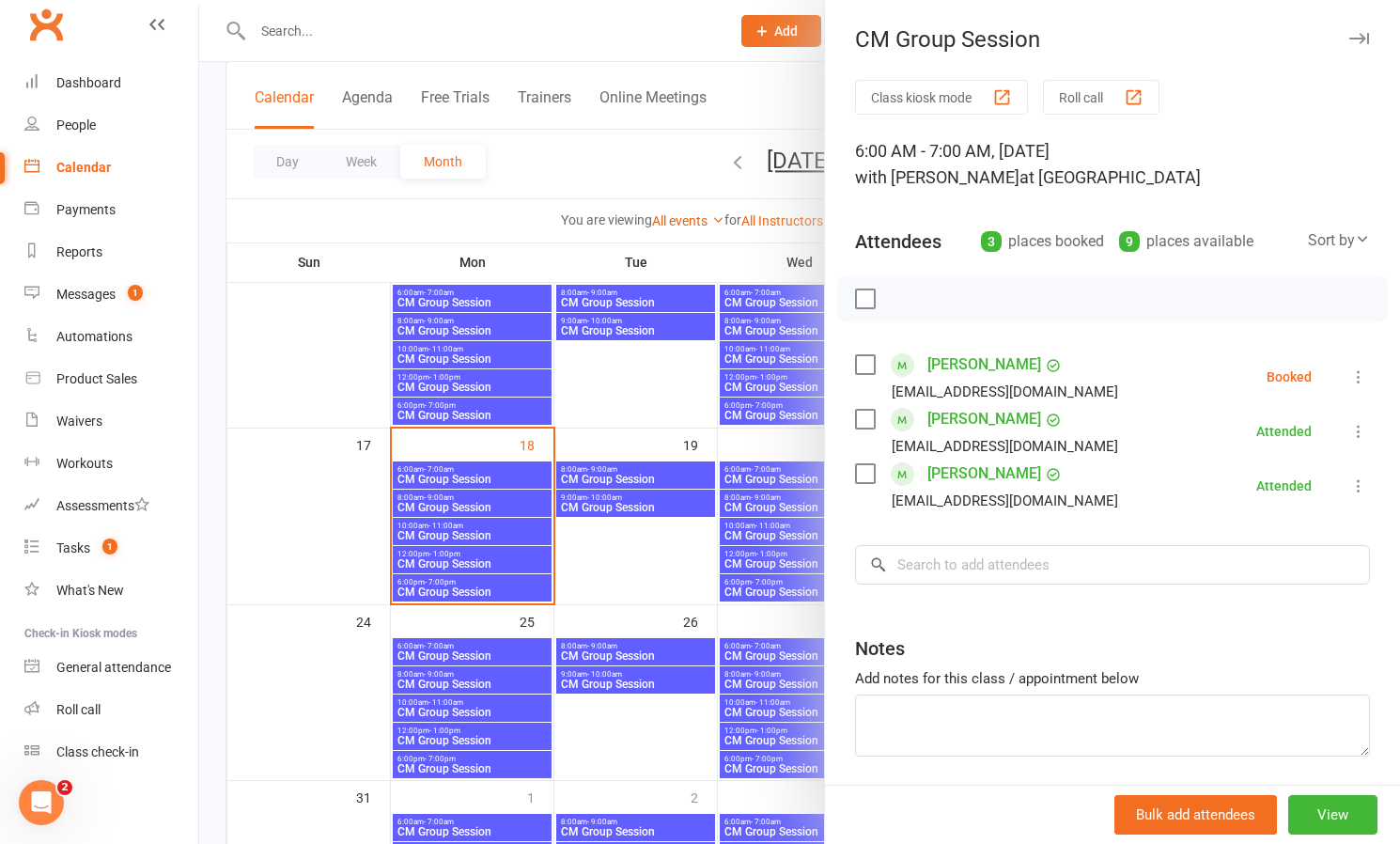
click at [752, 474] on div at bounding box center [799, 422] width 1201 height 844
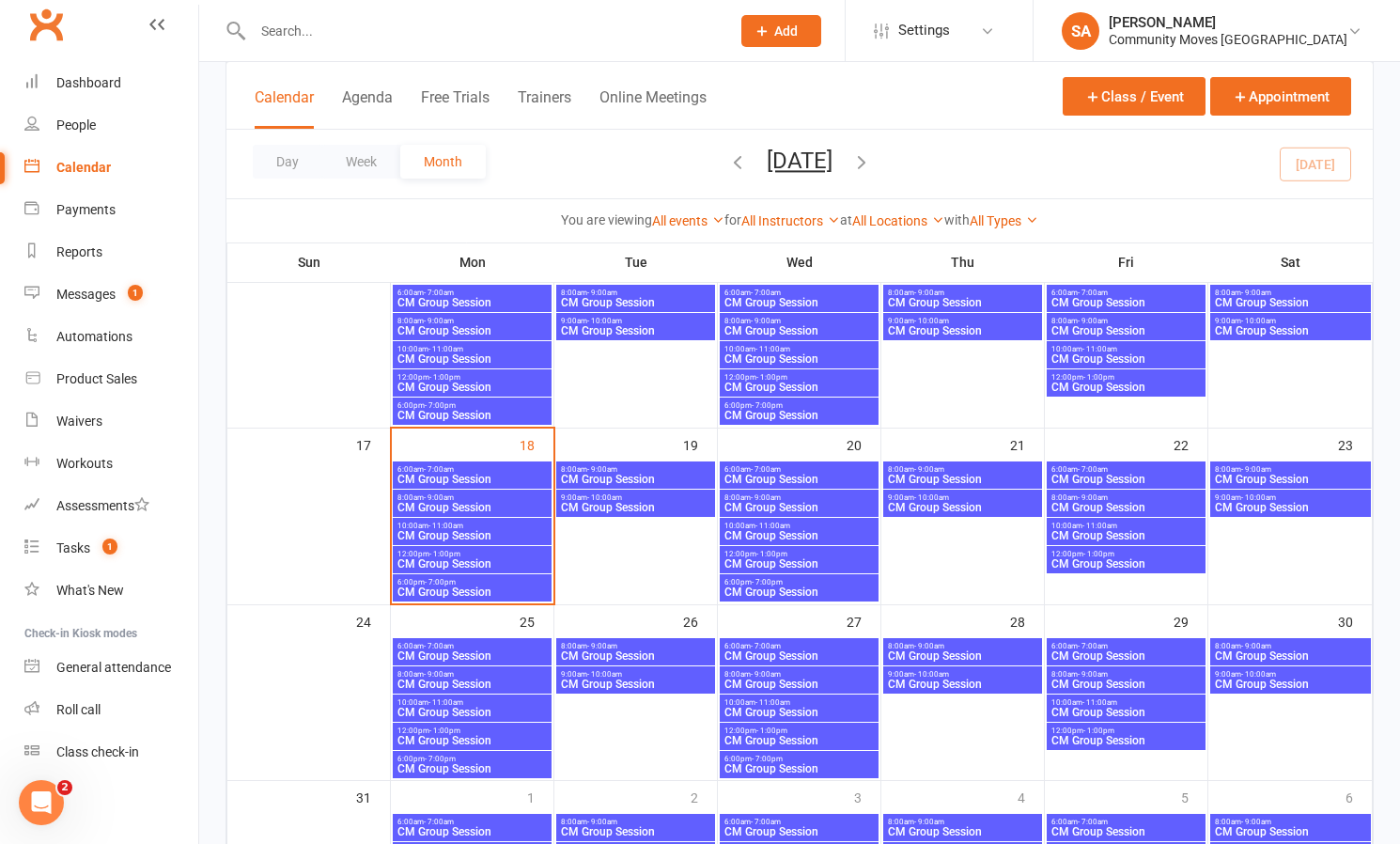
click at [752, 474] on span "CM Group Session" at bounding box center [799, 480] width 151 height 12
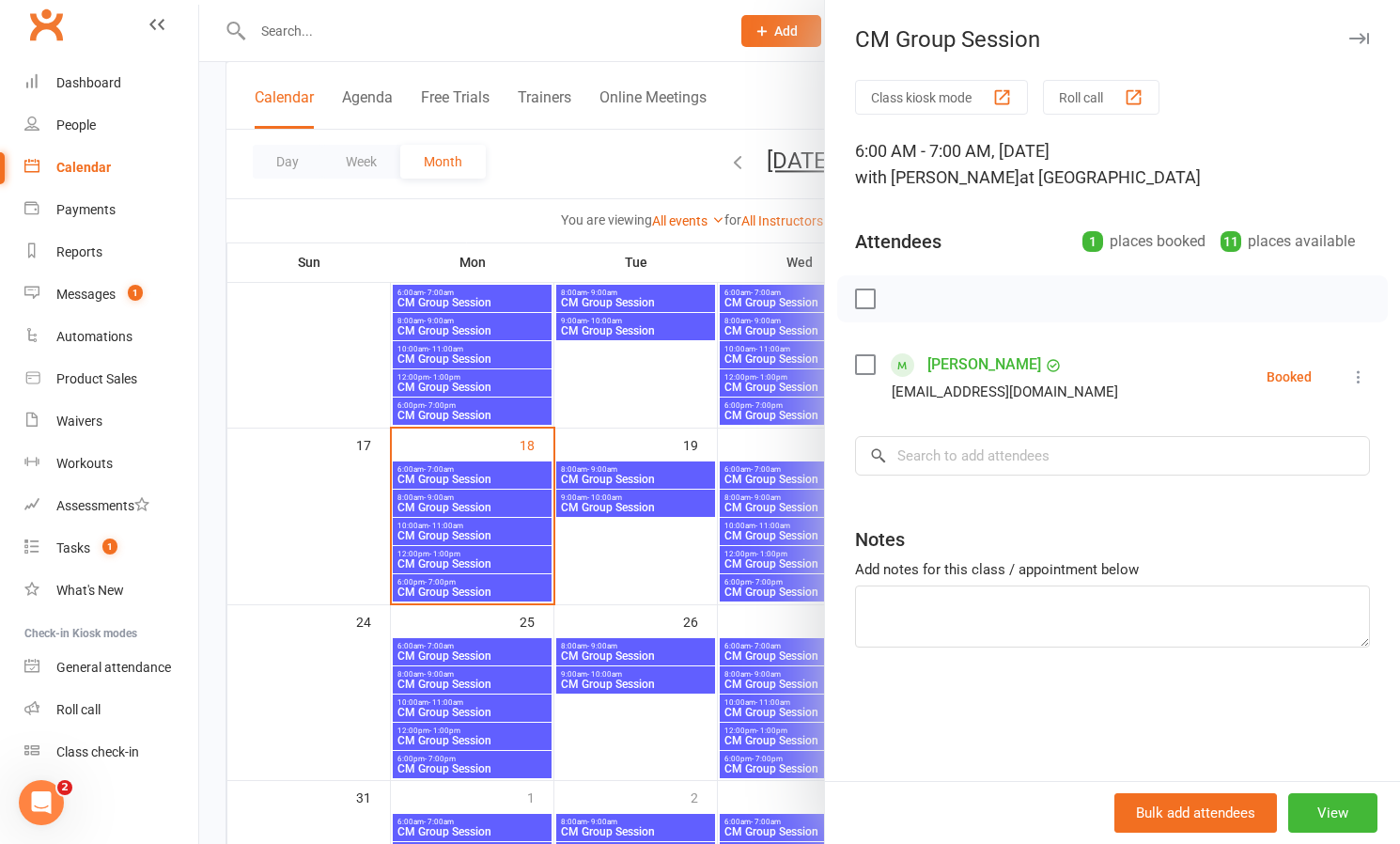
click at [652, 385] on div at bounding box center [799, 422] width 1201 height 844
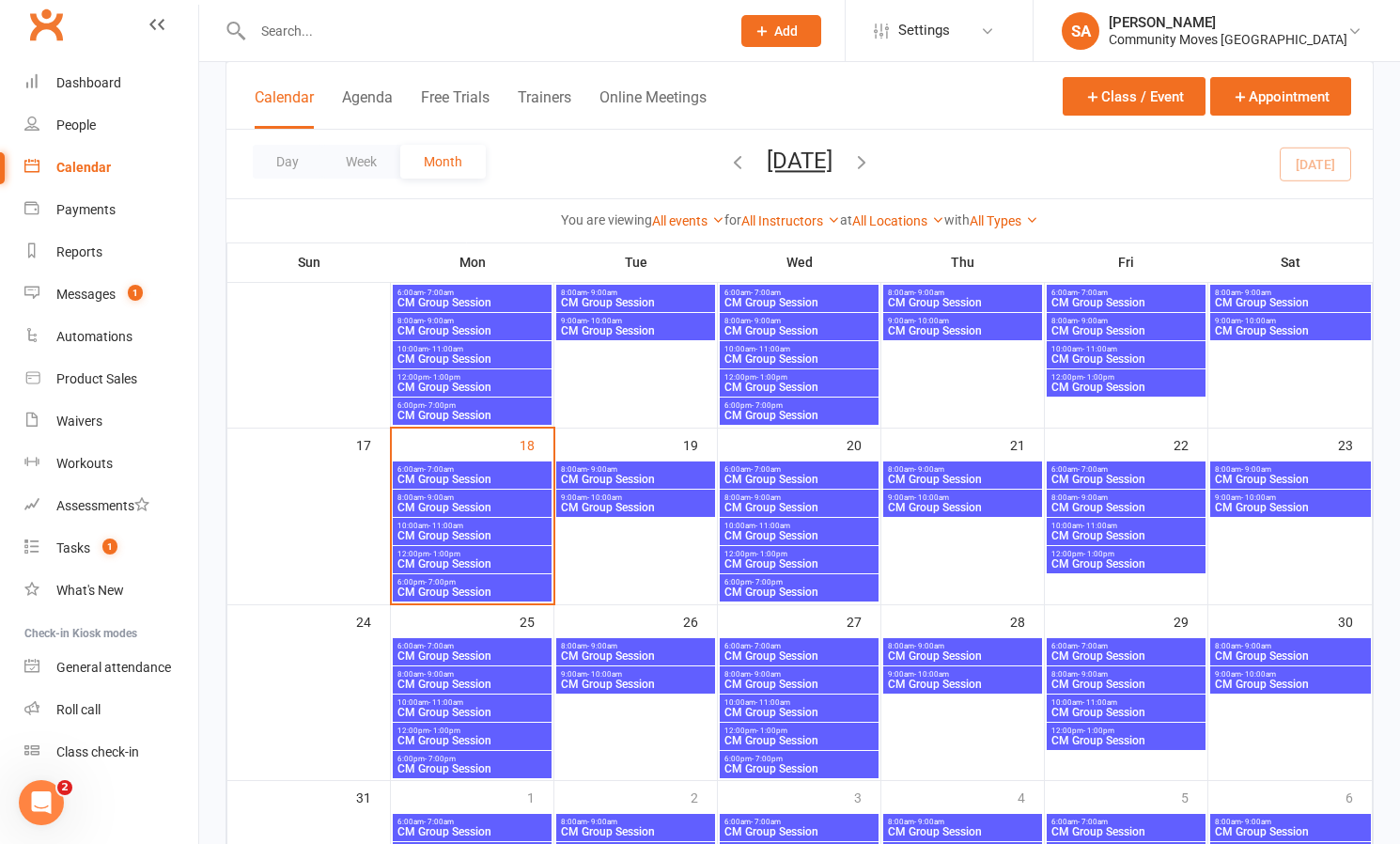
click at [957, 474] on span "CM Group Session" at bounding box center [962, 480] width 151 height 12
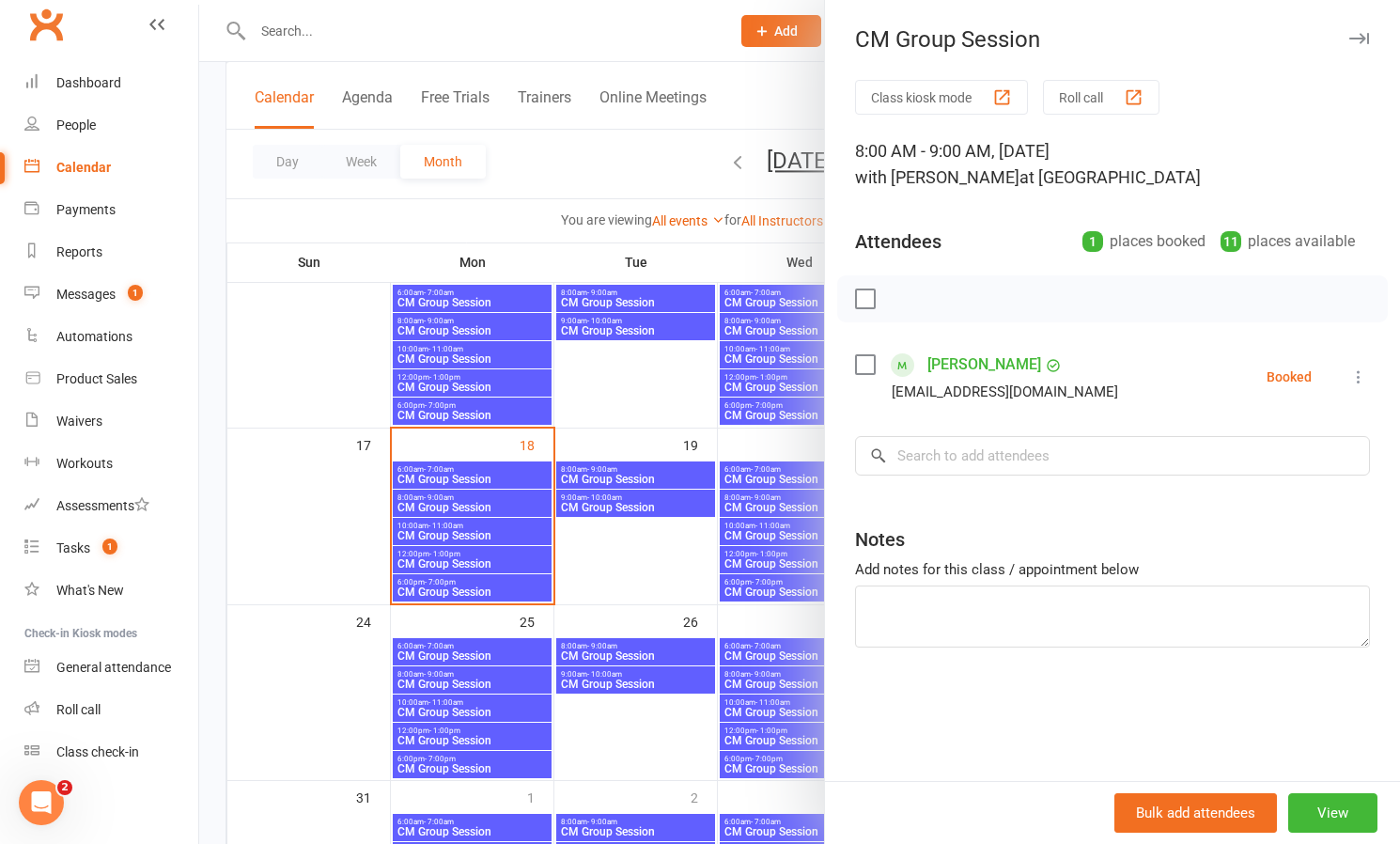
click at [668, 408] on div at bounding box center [799, 422] width 1201 height 844
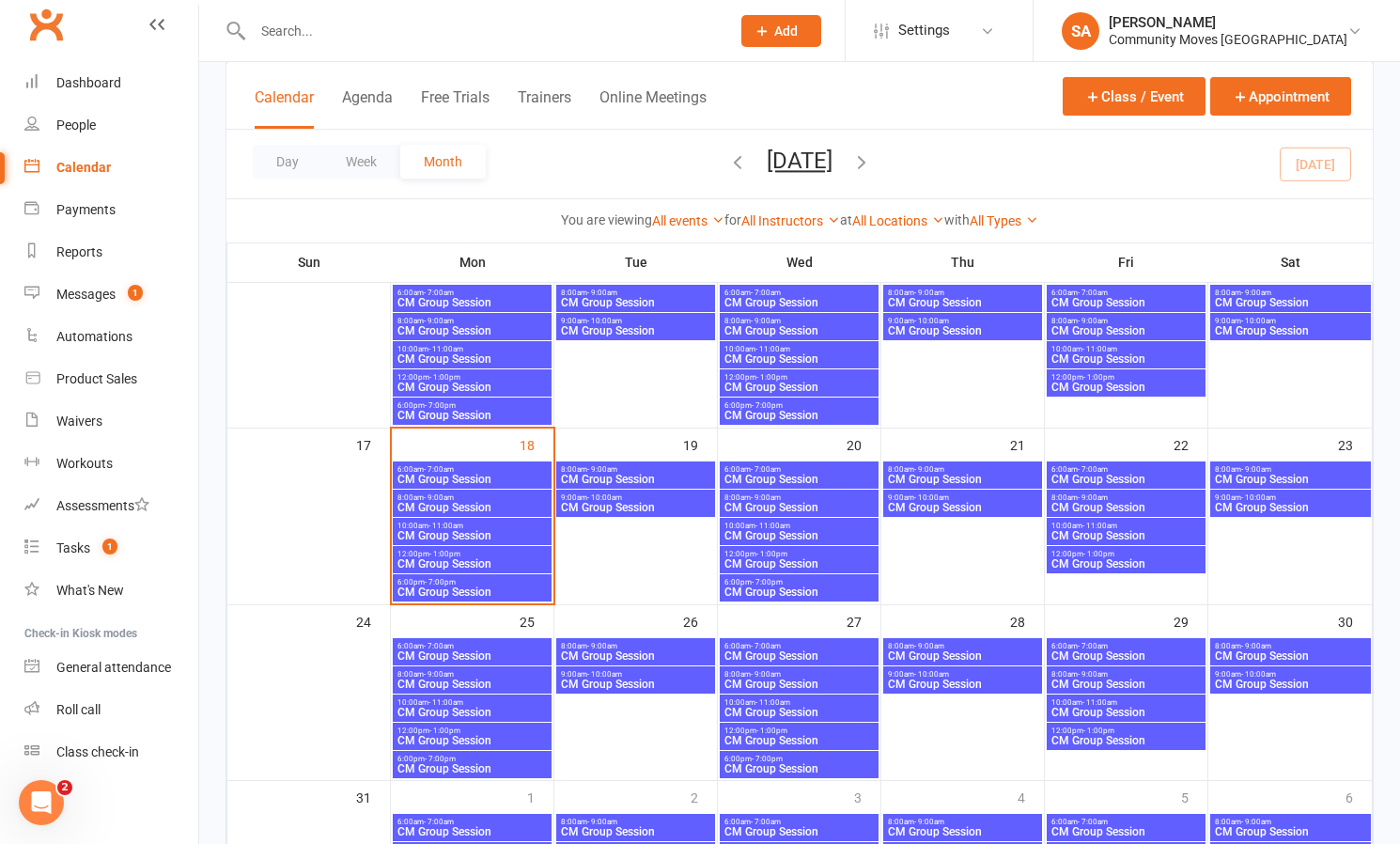
click at [1078, 468] on span "- 7:00am" at bounding box center [1092, 469] width 30 height 9
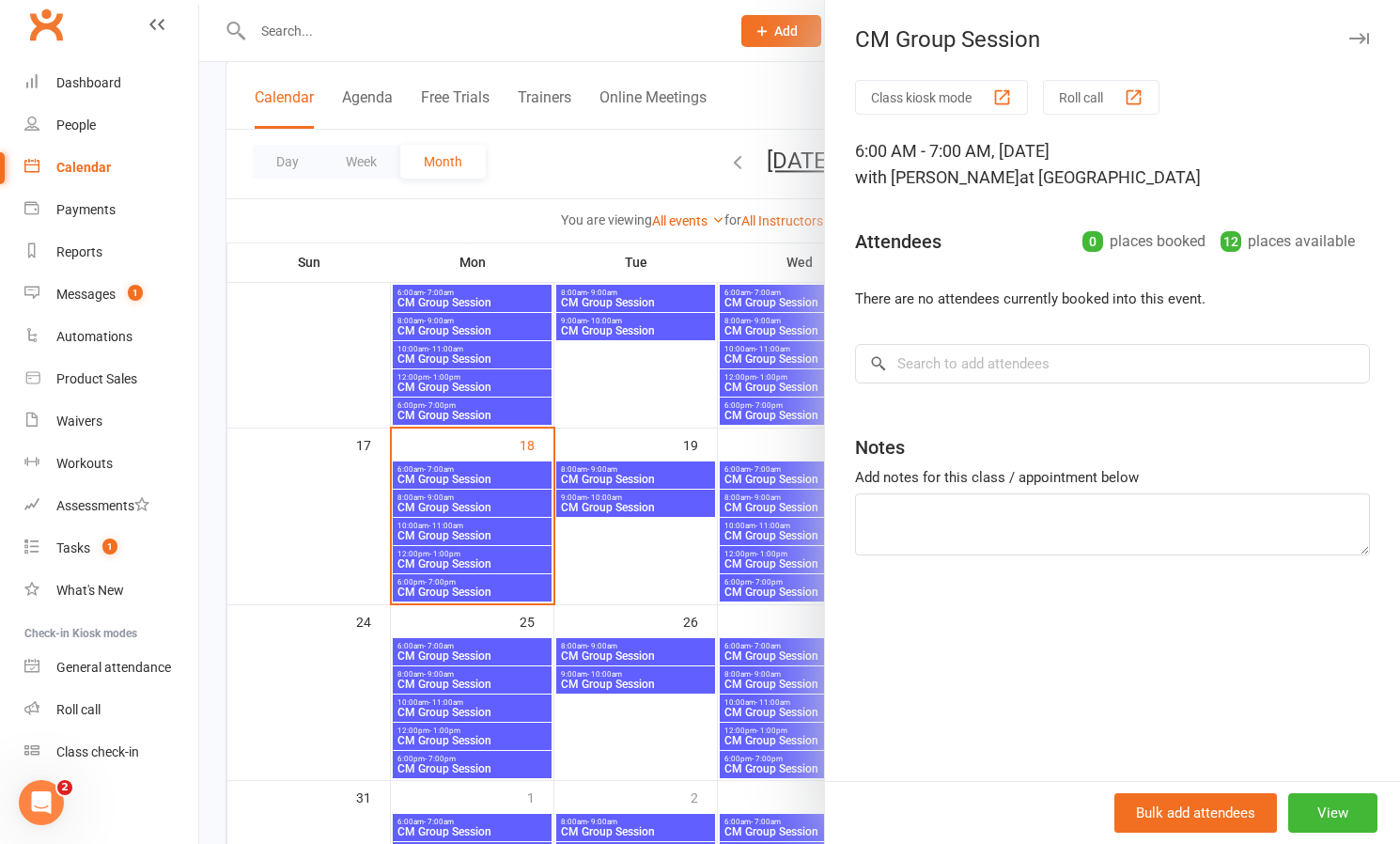
click at [669, 400] on div at bounding box center [799, 422] width 1201 height 844
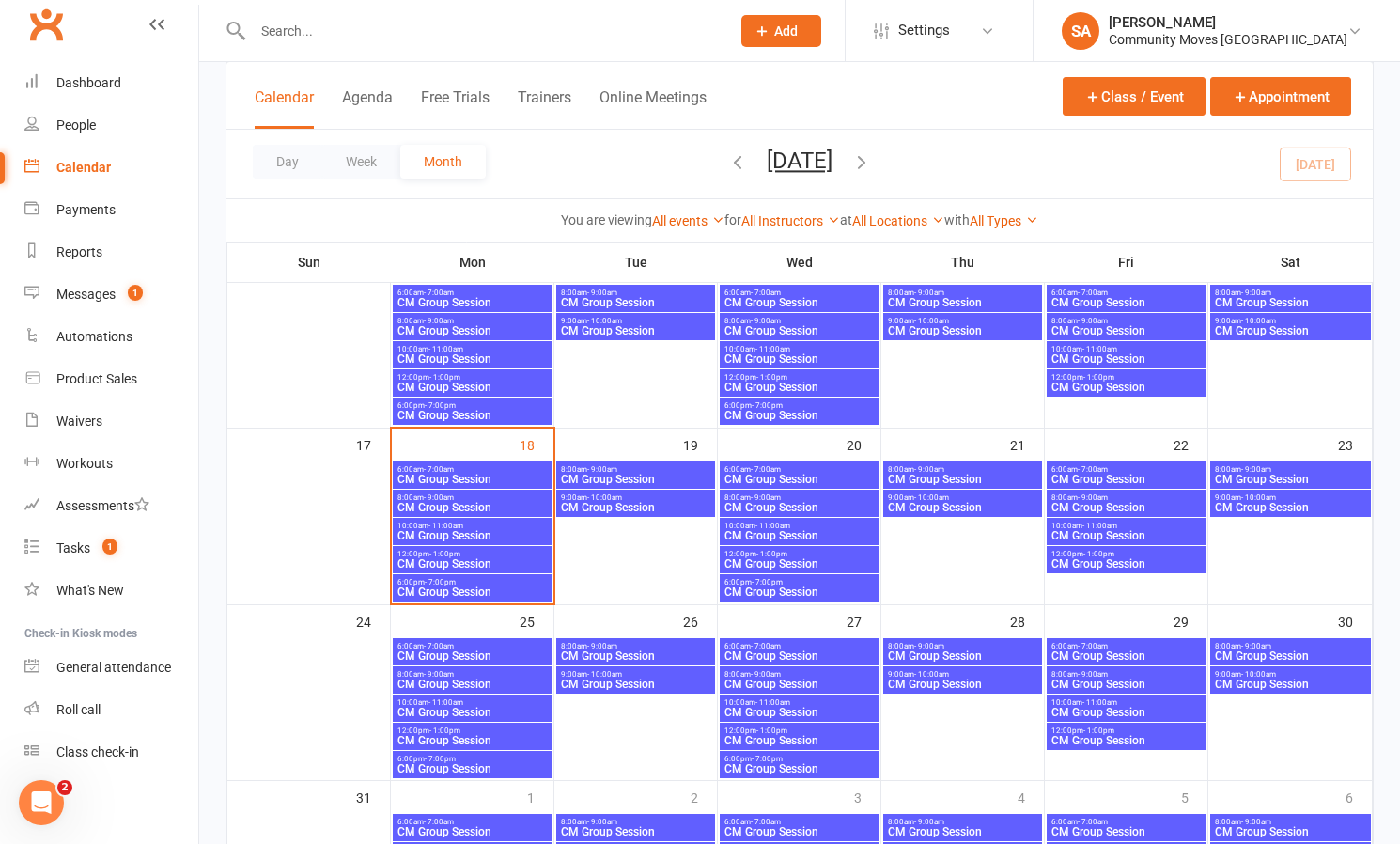
scroll to position [504, 0]
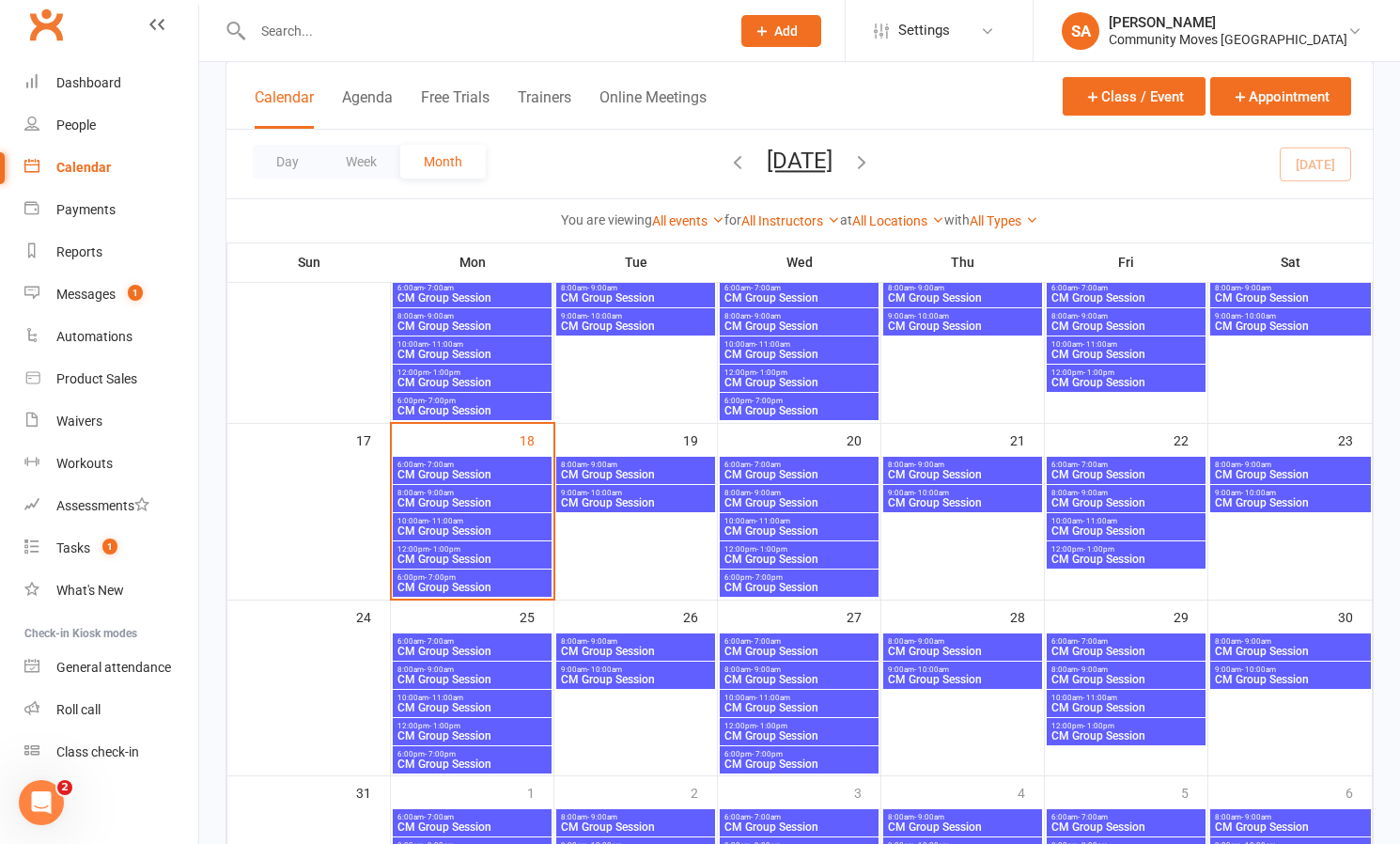
click at [461, 465] on span "6:00am - 7:00am" at bounding box center [471, 464] width 151 height 9
